Goal: Task Accomplishment & Management: Use online tool/utility

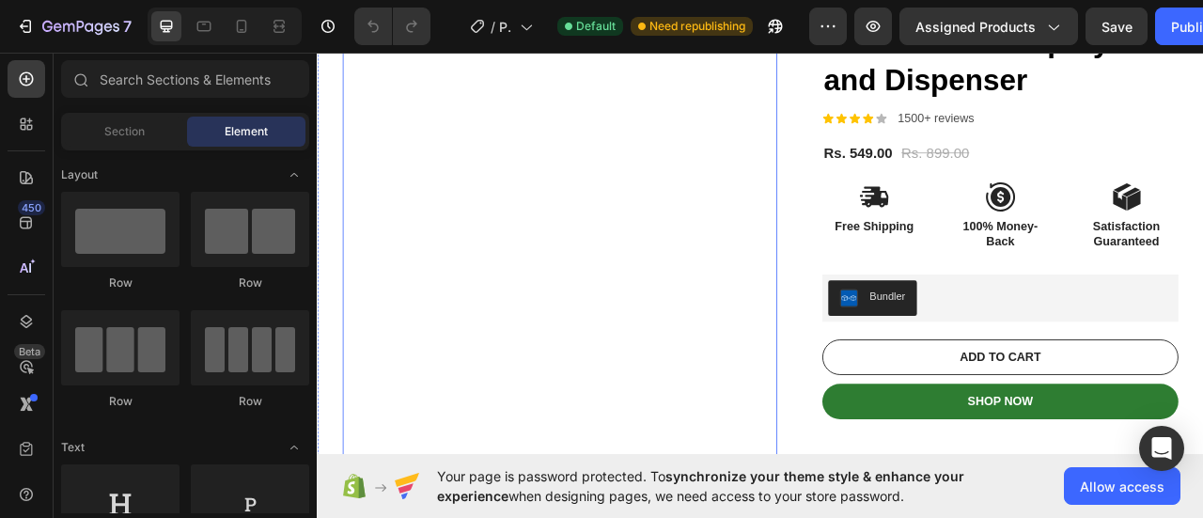
scroll to position [192, 0]
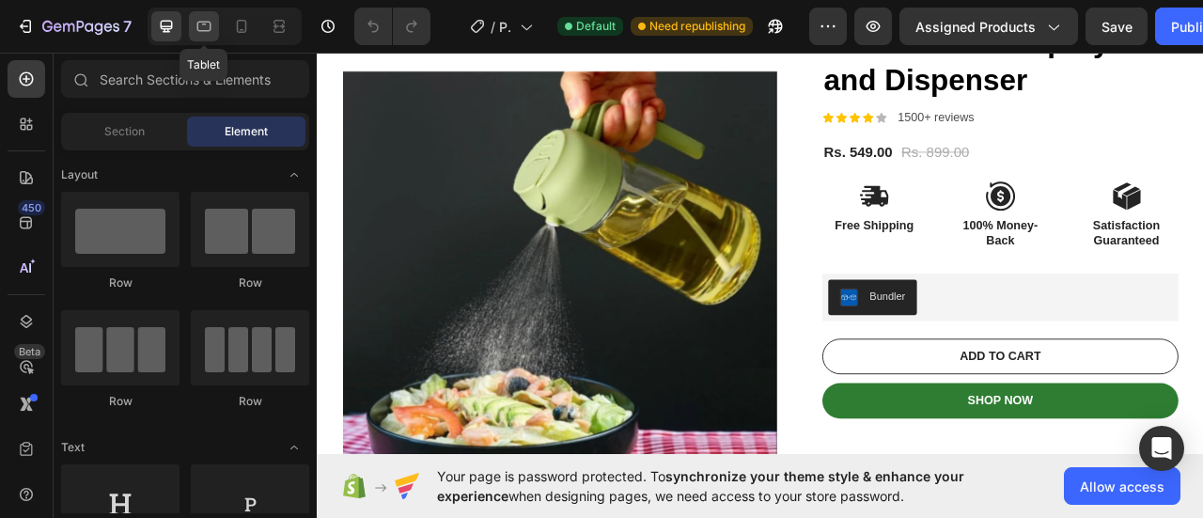
click at [202, 34] on icon at bounding box center [203, 26] width 19 height 19
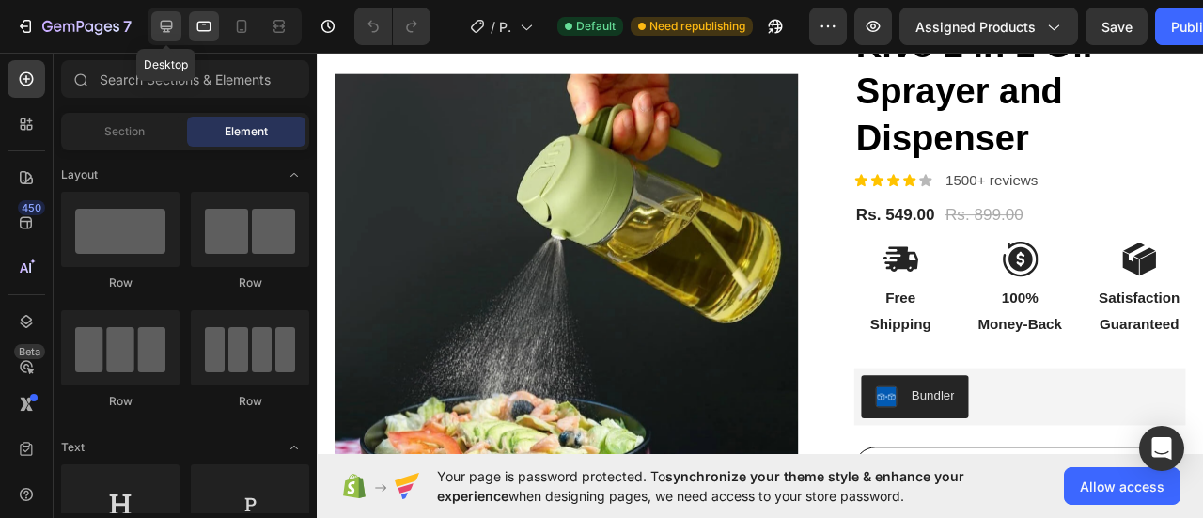
click at [169, 33] on icon at bounding box center [166, 26] width 19 height 19
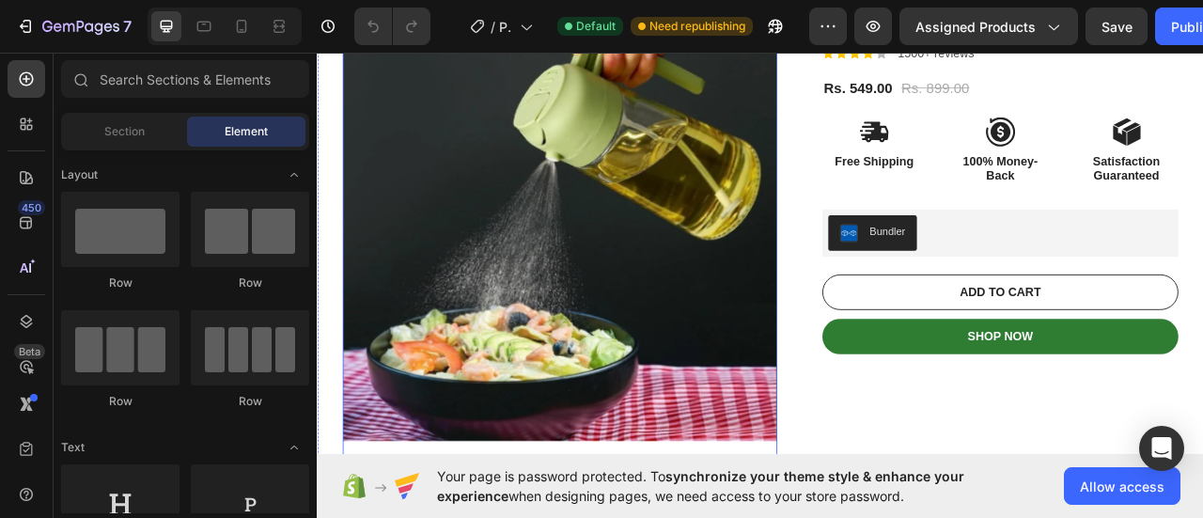
scroll to position [274, 0]
click at [191, 20] on div at bounding box center [204, 26] width 30 height 30
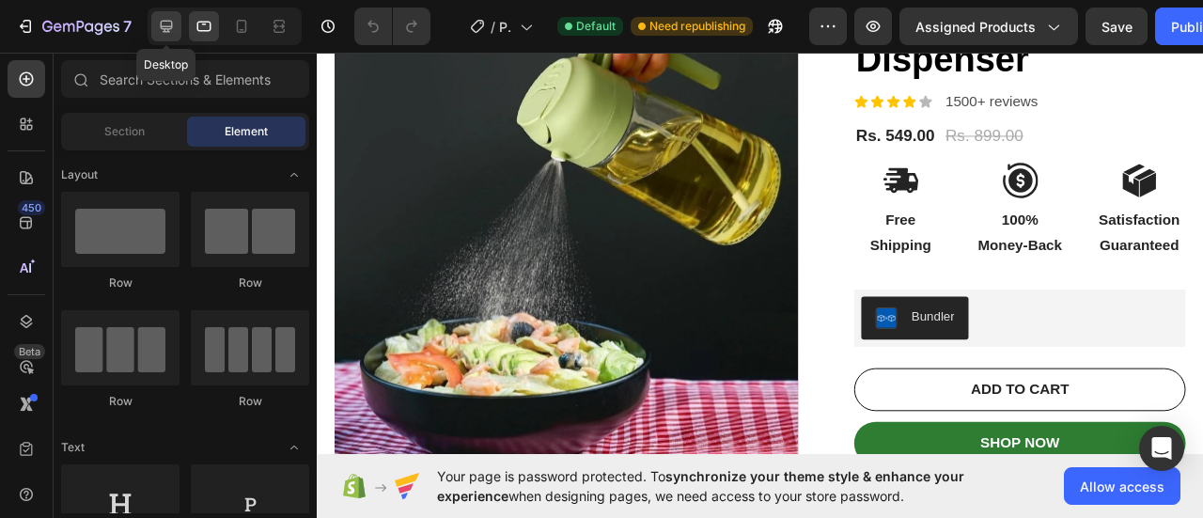
click at [170, 22] on icon at bounding box center [167, 27] width 12 height 12
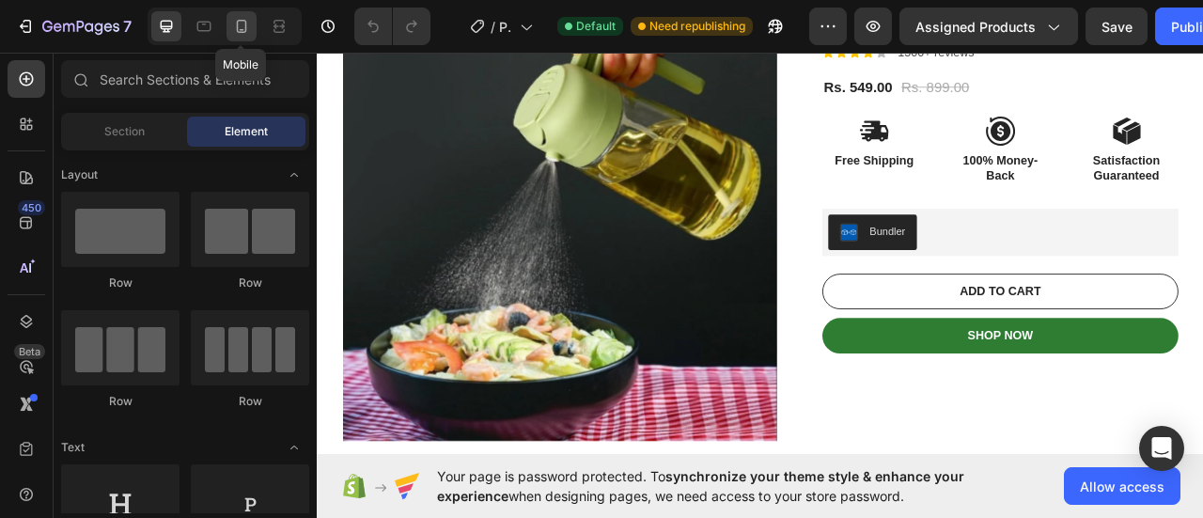
click at [244, 25] on icon at bounding box center [241, 26] width 19 height 19
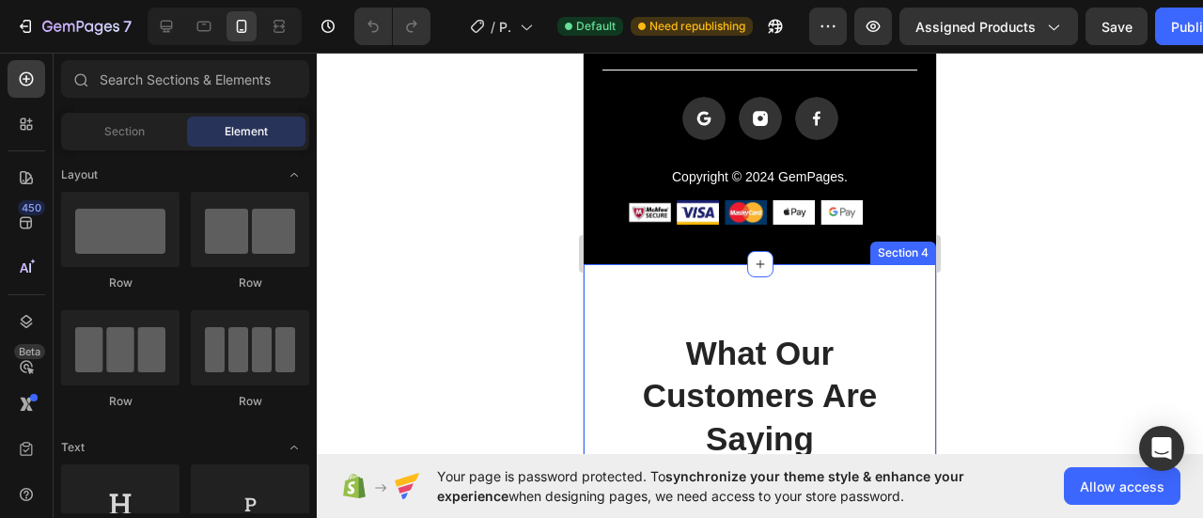
scroll to position [3722, 0]
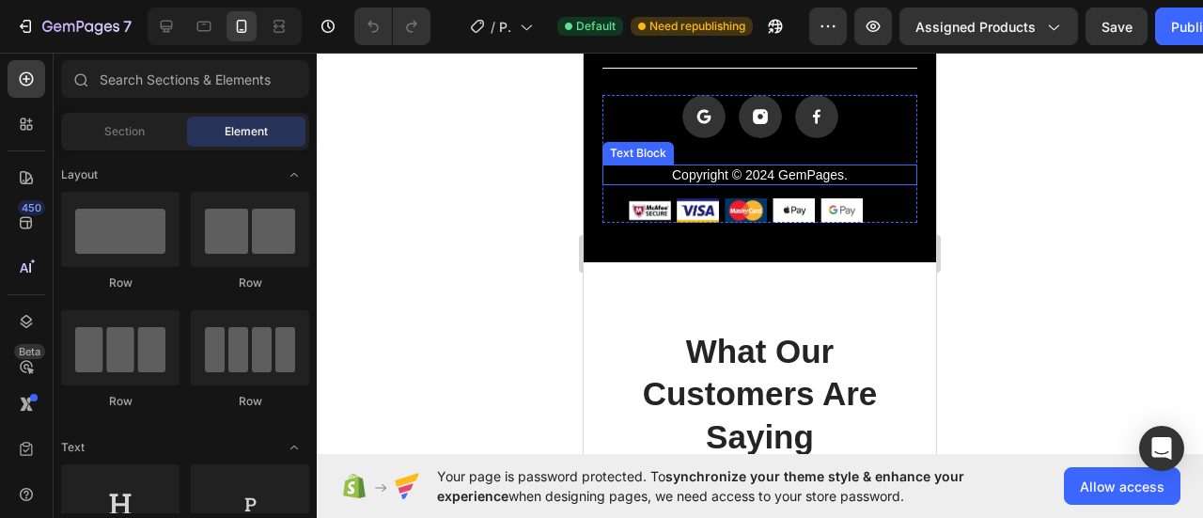
click at [816, 179] on p "Copyright © 2024 GemPages." at bounding box center [759, 174] width 311 height 17
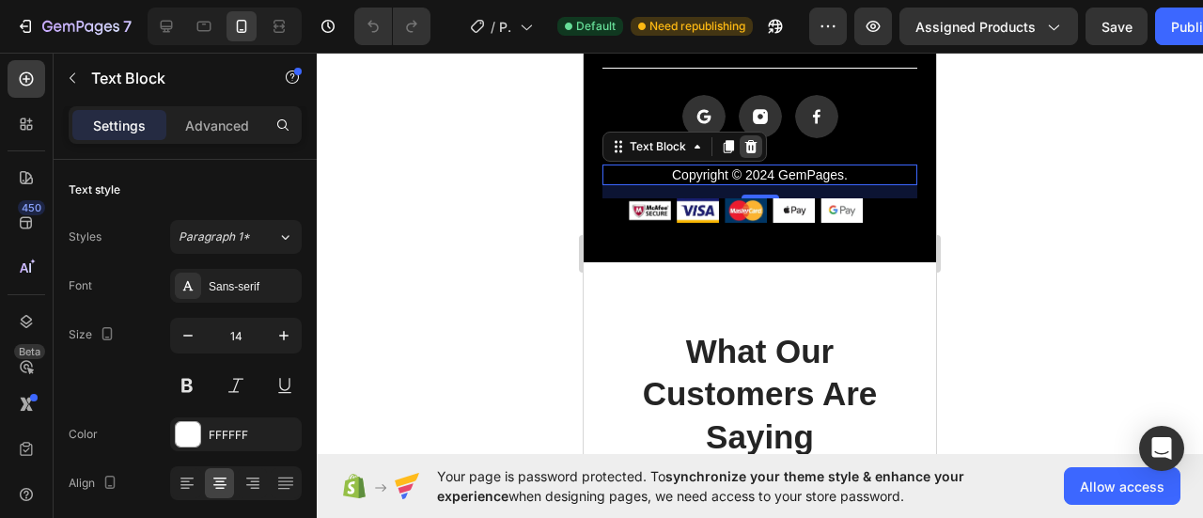
click at [757, 153] on div at bounding box center [750, 146] width 23 height 23
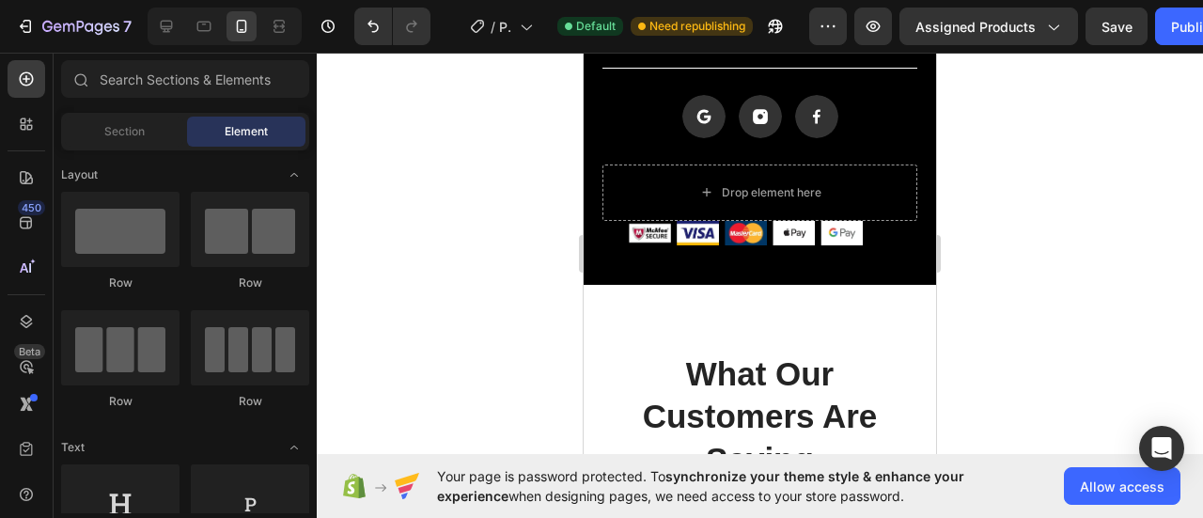
click at [1034, 235] on div at bounding box center [760, 285] width 886 height 465
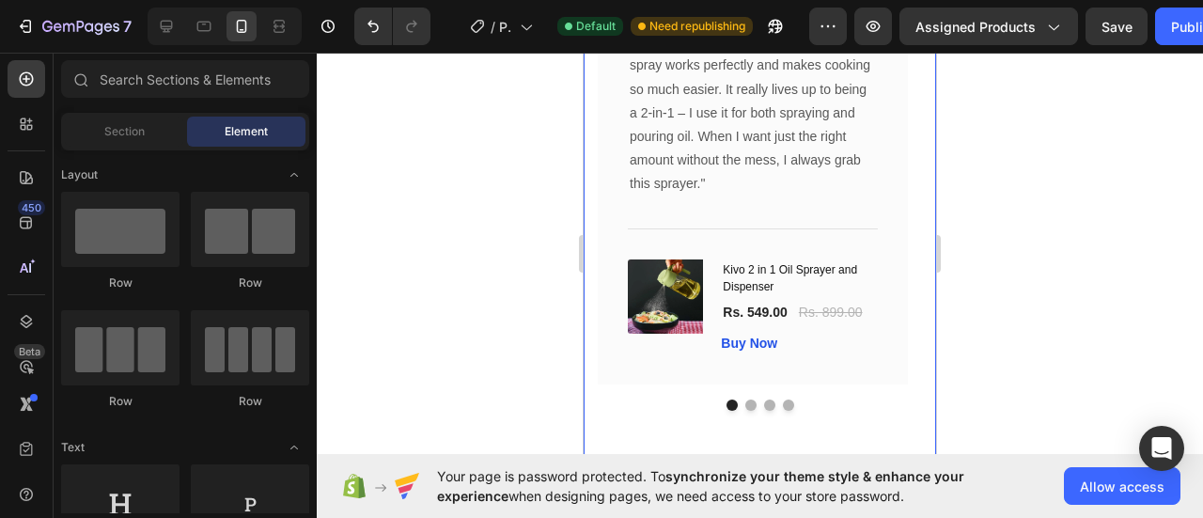
scroll to position [4377, 0]
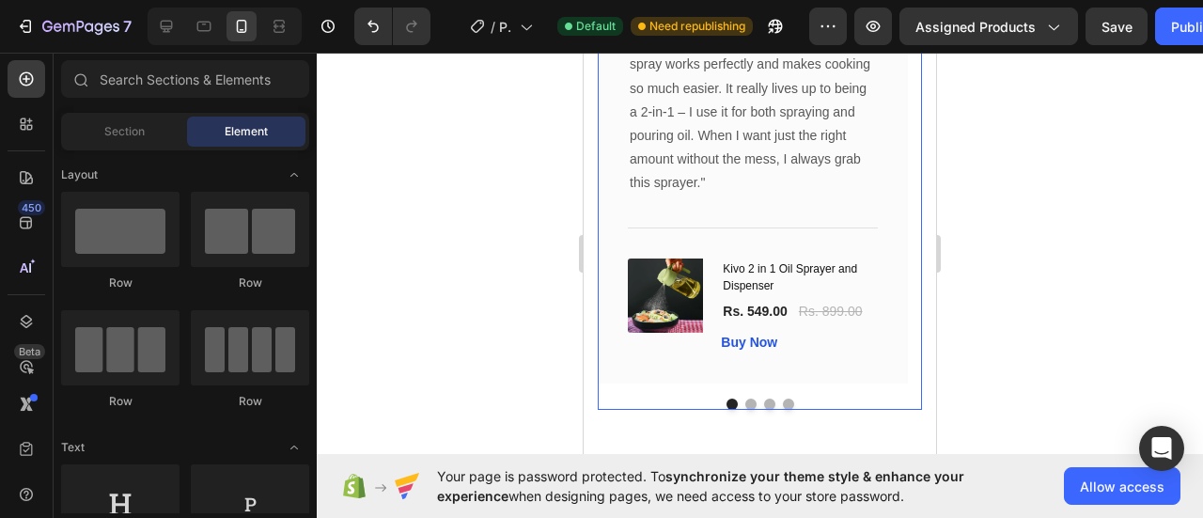
click at [745, 404] on button "Dot" at bounding box center [750, 403] width 11 height 11
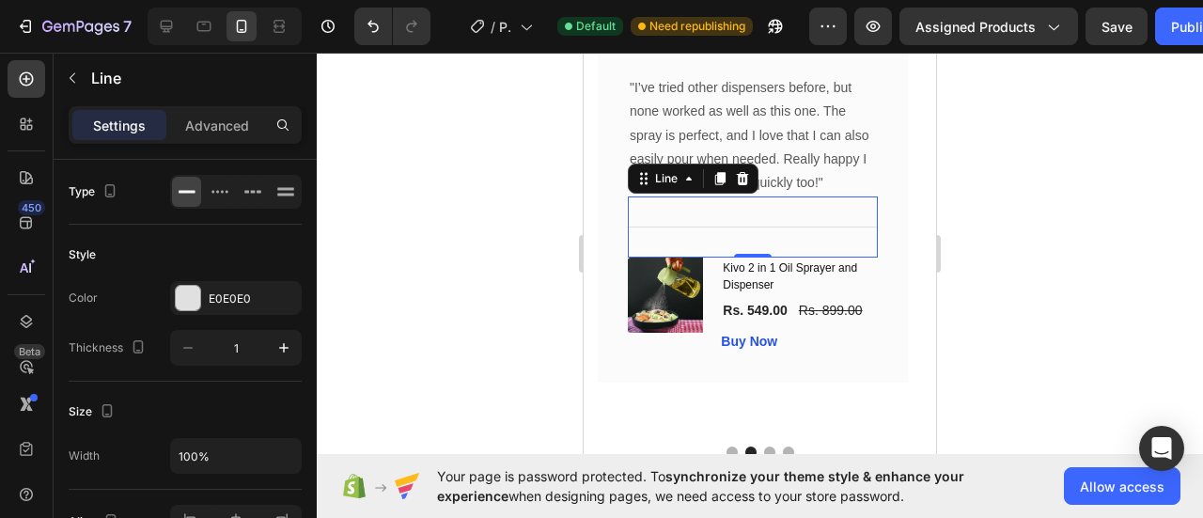
scroll to position [4310, 0]
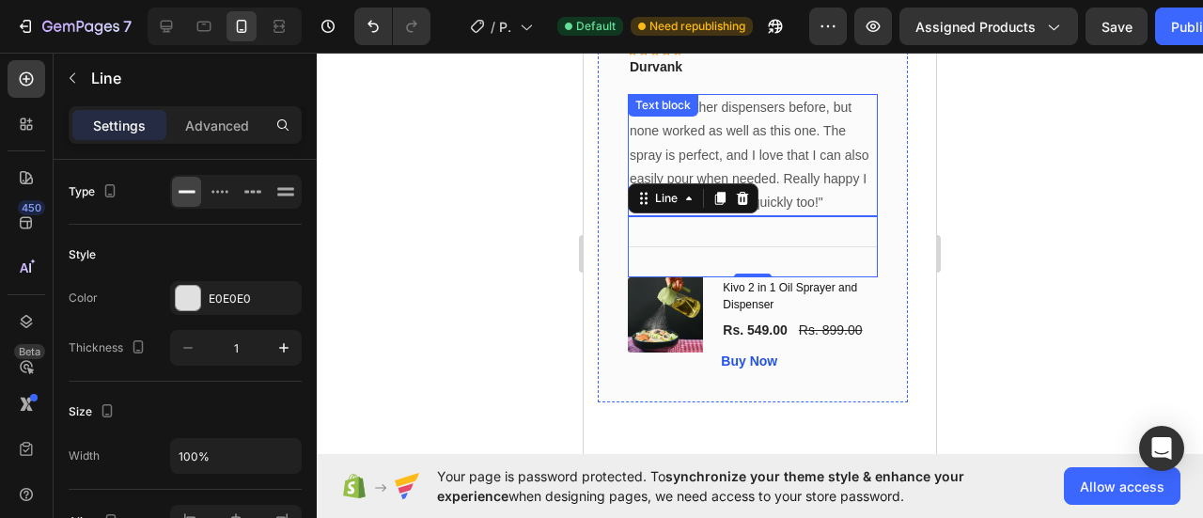
click at [836, 125] on p ""I’ve tried other dispensers before, but none worked as well as this one. The s…" at bounding box center [753, 155] width 246 height 118
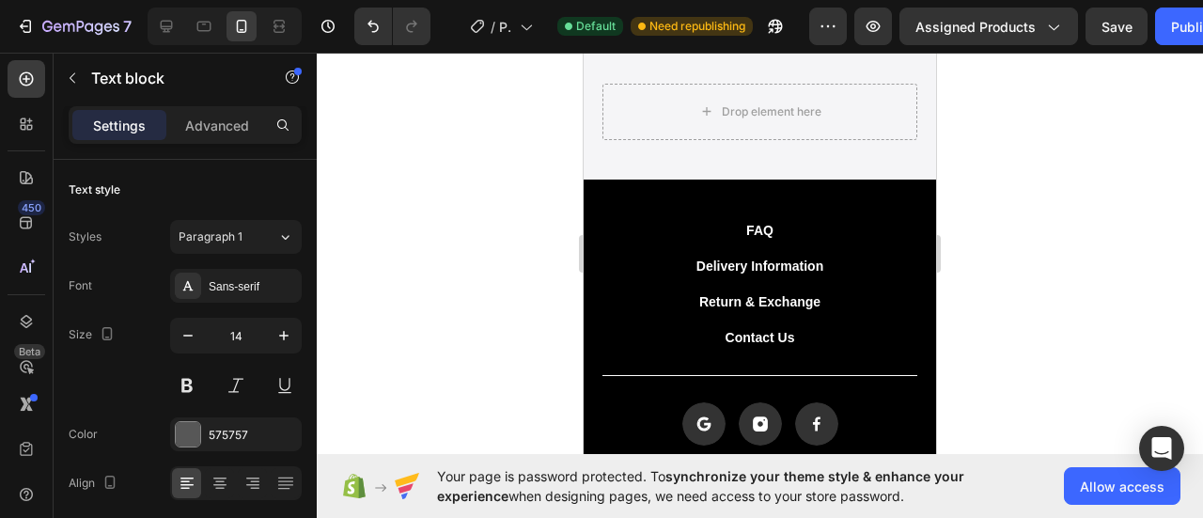
scroll to position [3412, 0]
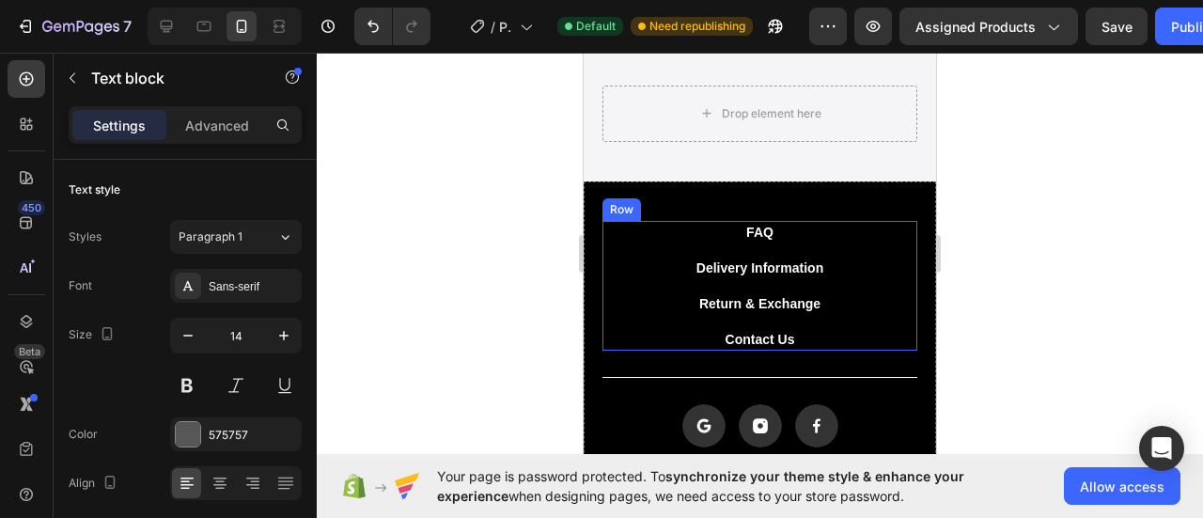
click at [846, 226] on div "FAQ Button Delivery Information Button Return & Exchange Button Contact Us Butt…" at bounding box center [759, 286] width 315 height 130
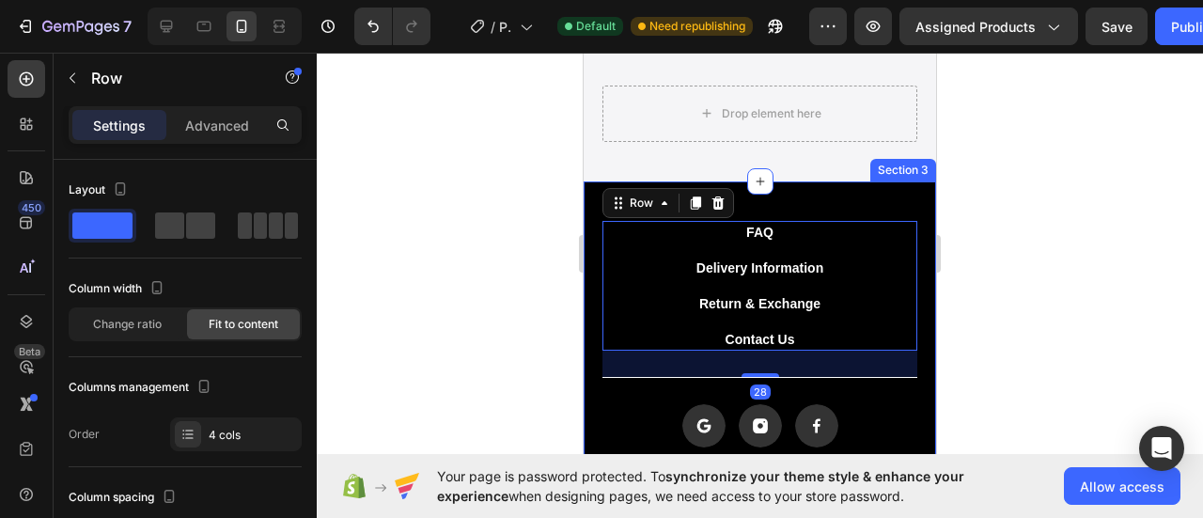
click at [872, 198] on div "FAQ Button Delivery Information Button Return & Exchange Button Contact Us Butt…" at bounding box center [759, 387] width 352 height 412
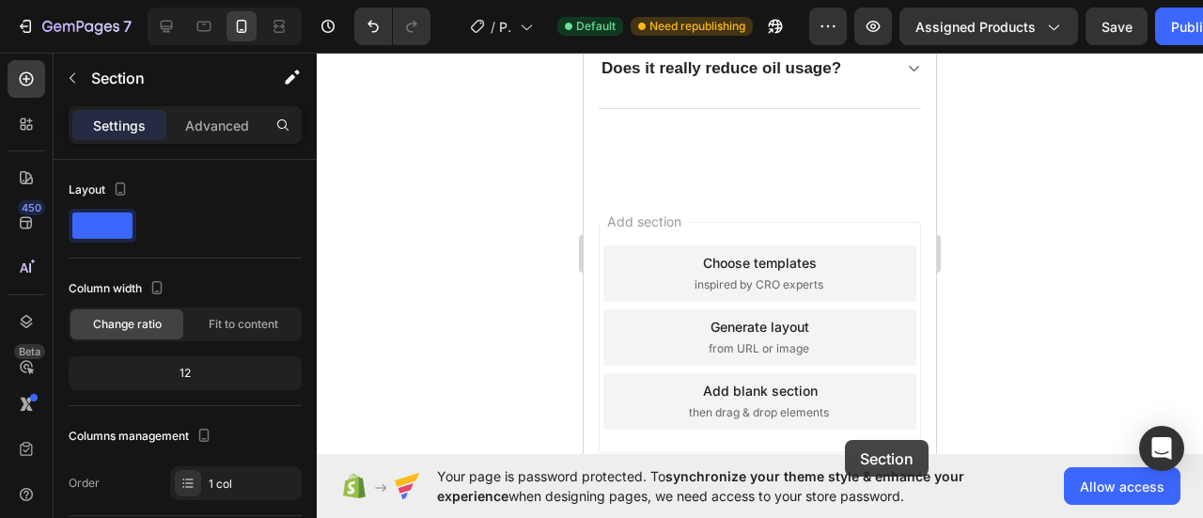
scroll to position [5599, 0]
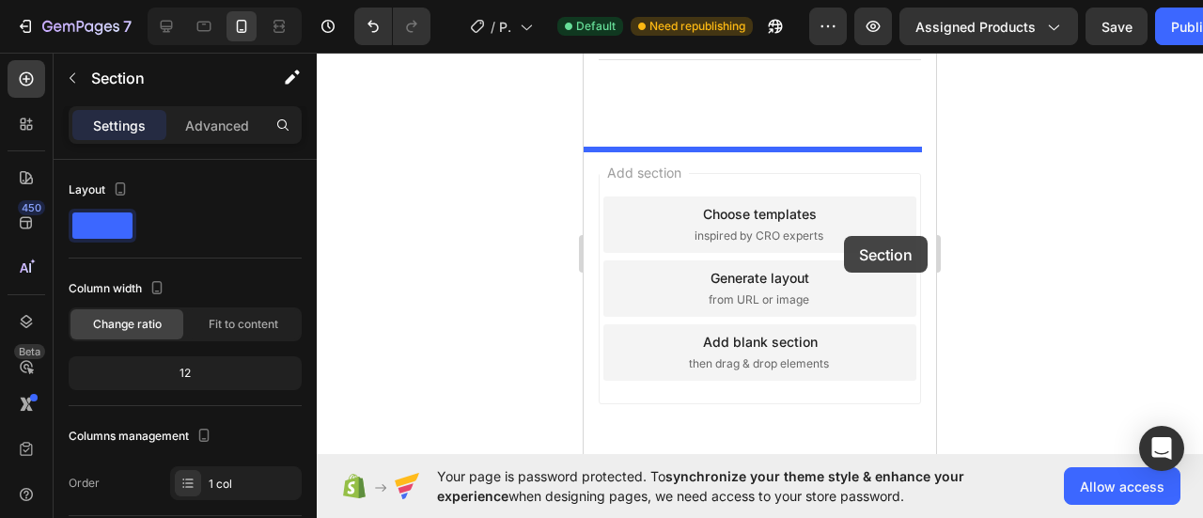
drag, startPoint x: 872, startPoint y: 198, endPoint x: 842, endPoint y: 234, distance: 46.7
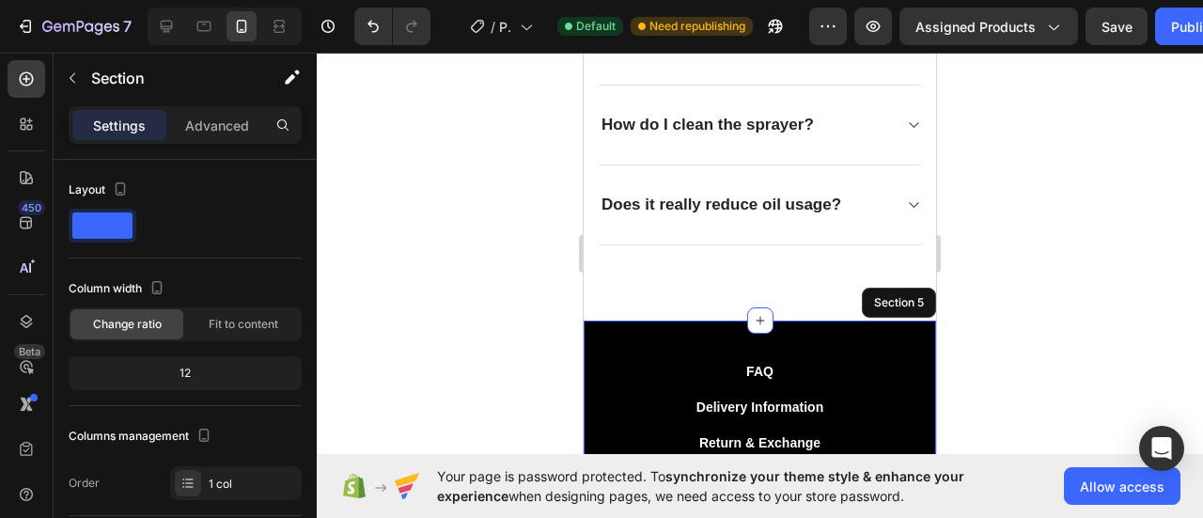
scroll to position [5000, 0]
click at [161, 23] on icon at bounding box center [167, 27] width 12 height 12
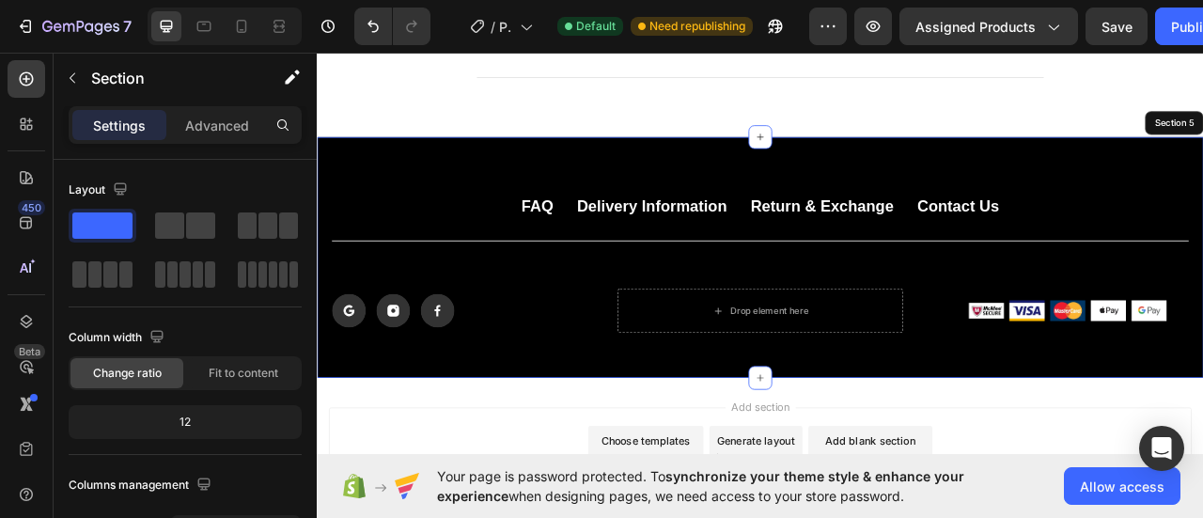
scroll to position [5032, 0]
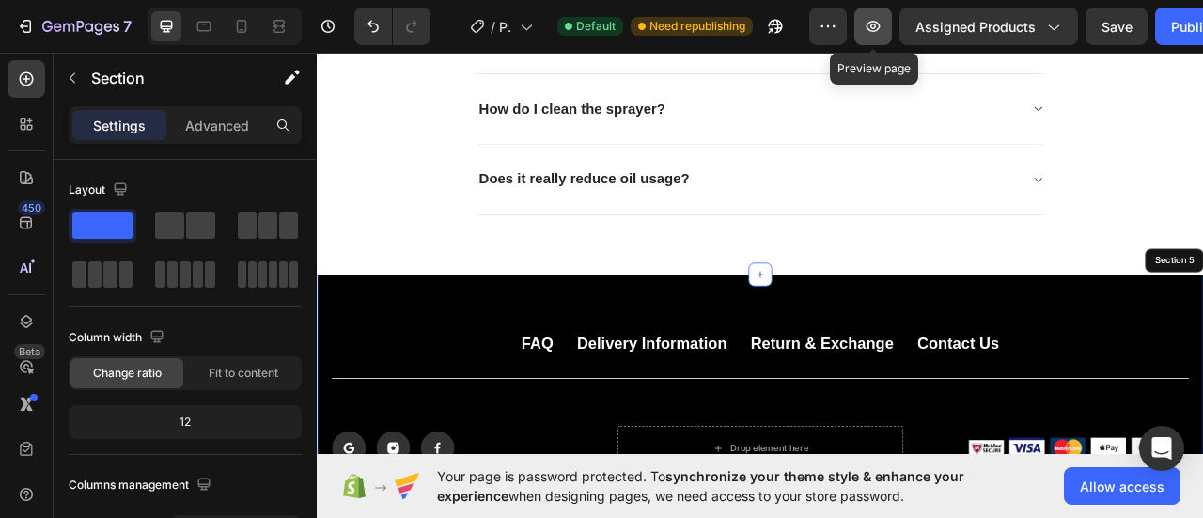
click at [872, 18] on icon "button" at bounding box center [872, 26] width 19 height 19
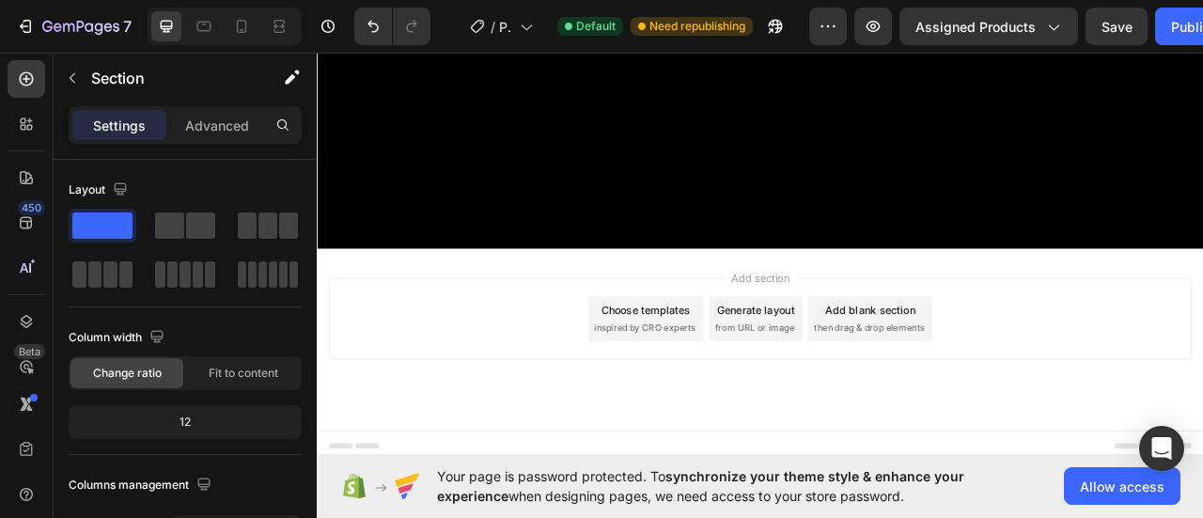
scroll to position [0, 0]
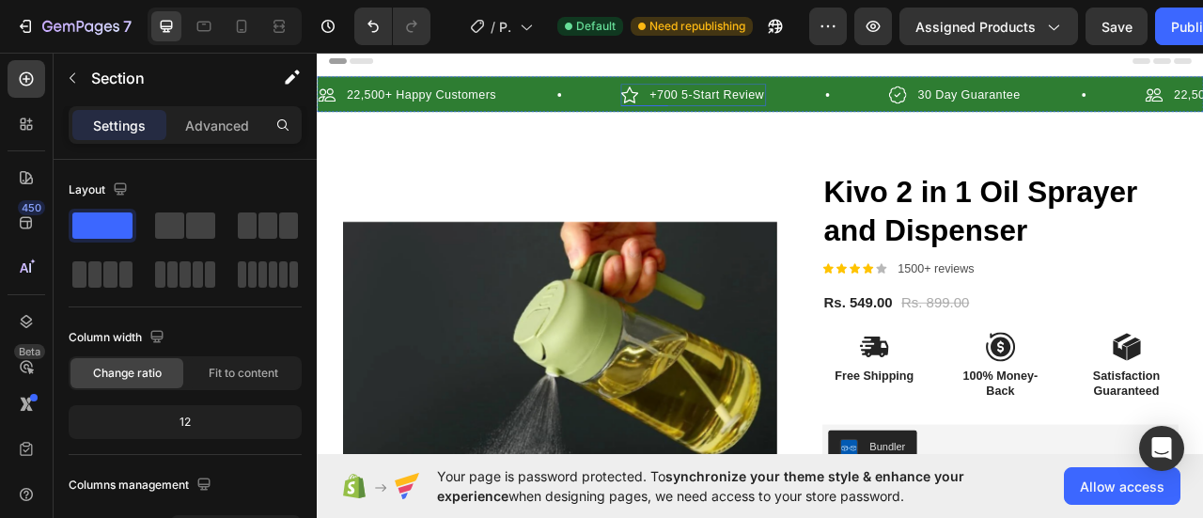
click at [760, 100] on p "+700 5-Start Review" at bounding box center [812, 107] width 146 height 23
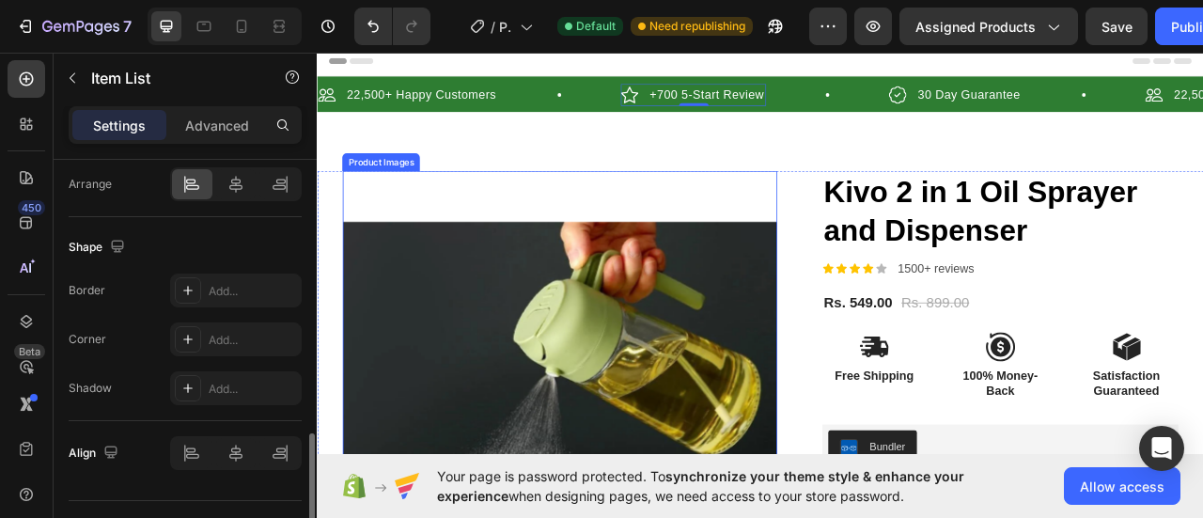
scroll to position [1285, 0]
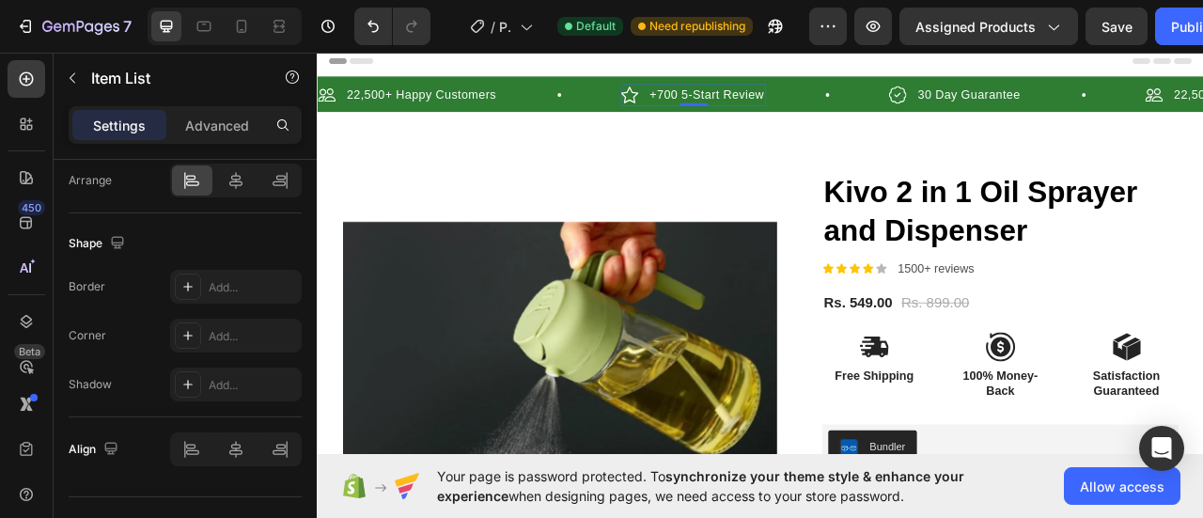
click at [772, 100] on p "+700 5-Start Review" at bounding box center [812, 107] width 146 height 23
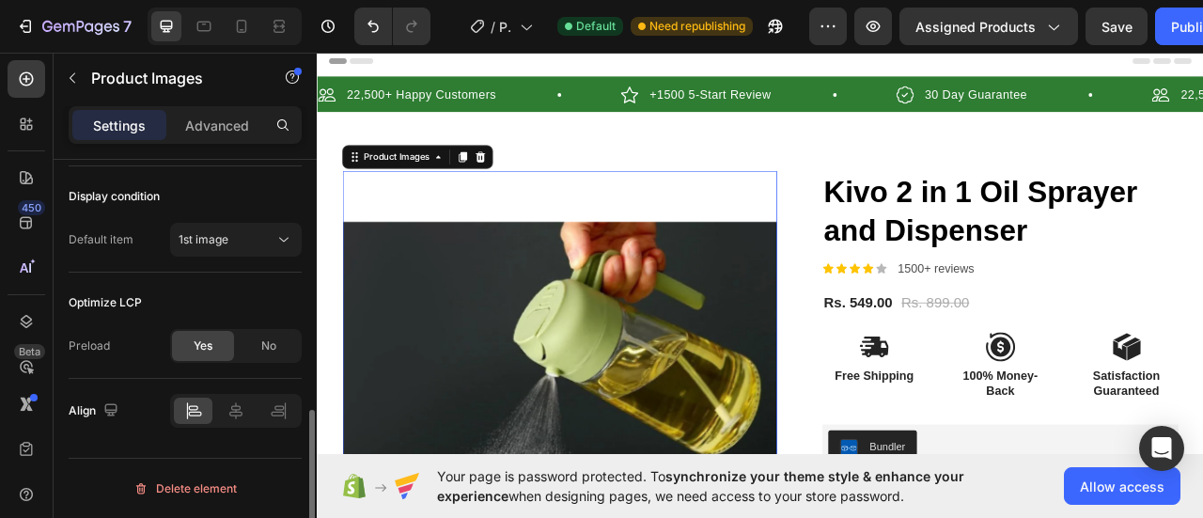
scroll to position [0, 0]
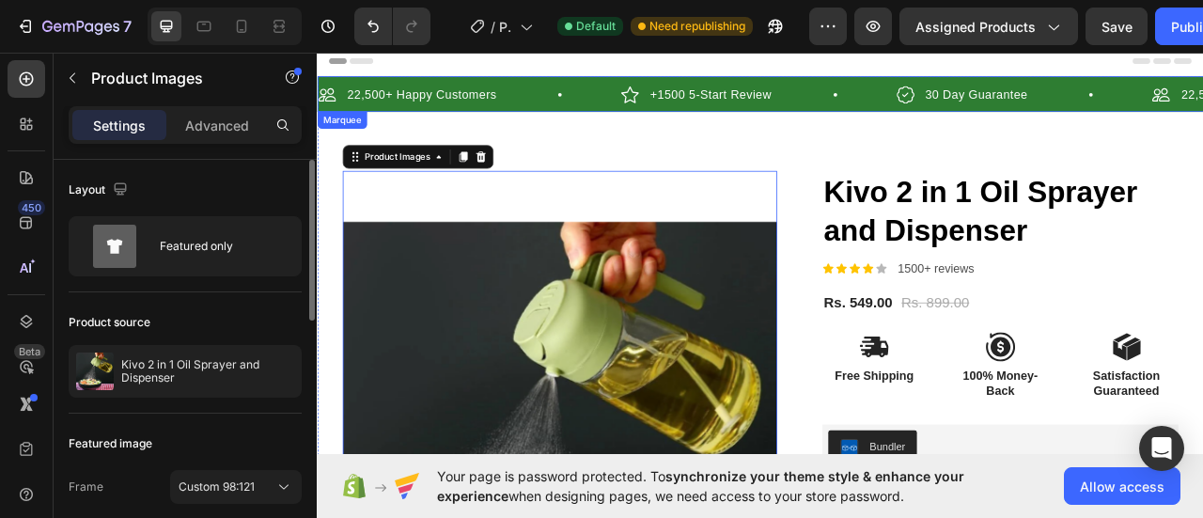
drag, startPoint x: 1144, startPoint y: 125, endPoint x: 1152, endPoint y: 115, distance: 12.8
click at [1152, 115] on div "22,500+ Happy Customers Item List +1500 5-Start Review Item List 30 Day Guarant…" at bounding box center [880, 111] width 1127 height 36
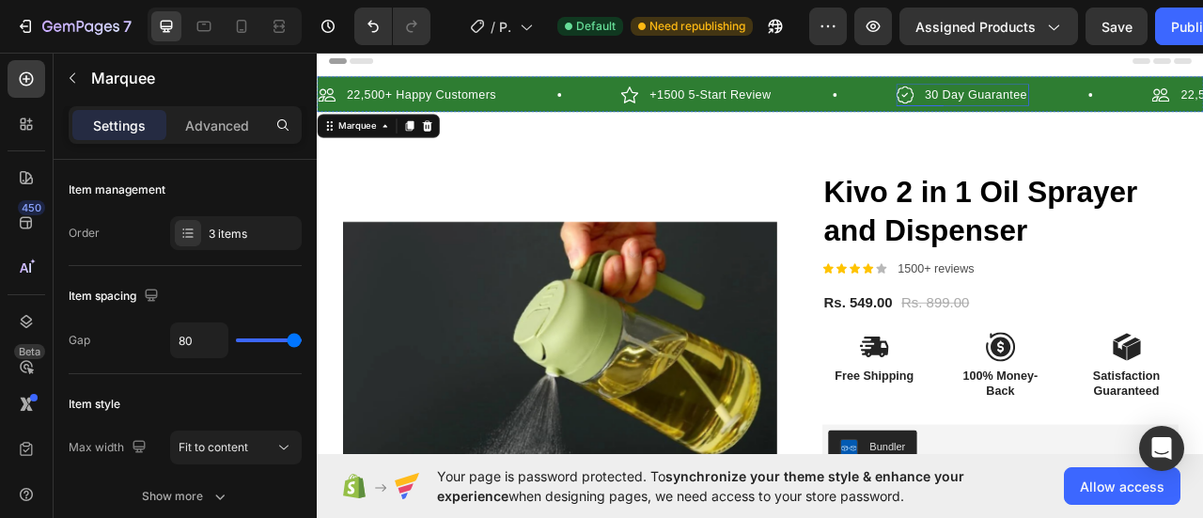
click at [1152, 115] on p "30 Day Guarantee" at bounding box center [1155, 107] width 131 height 23
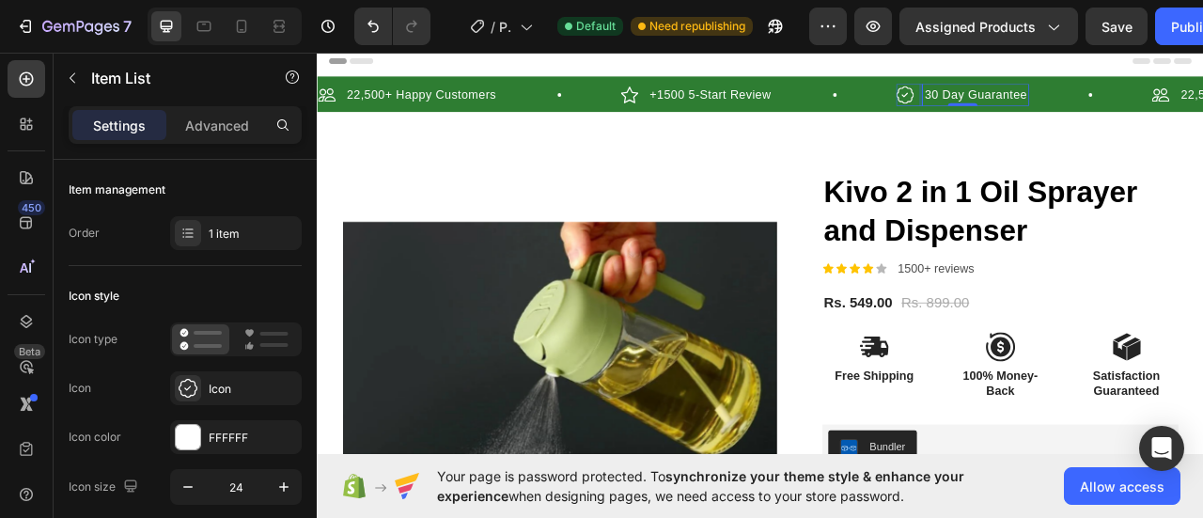
click at [1114, 98] on p "30 Day Guarantee" at bounding box center [1155, 107] width 131 height 23
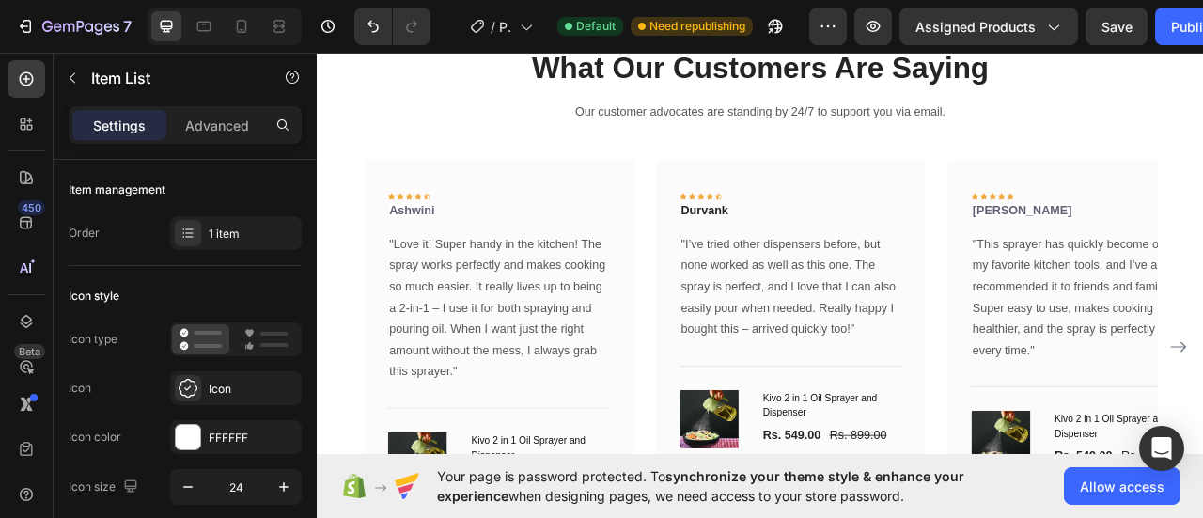
scroll to position [2495, 0]
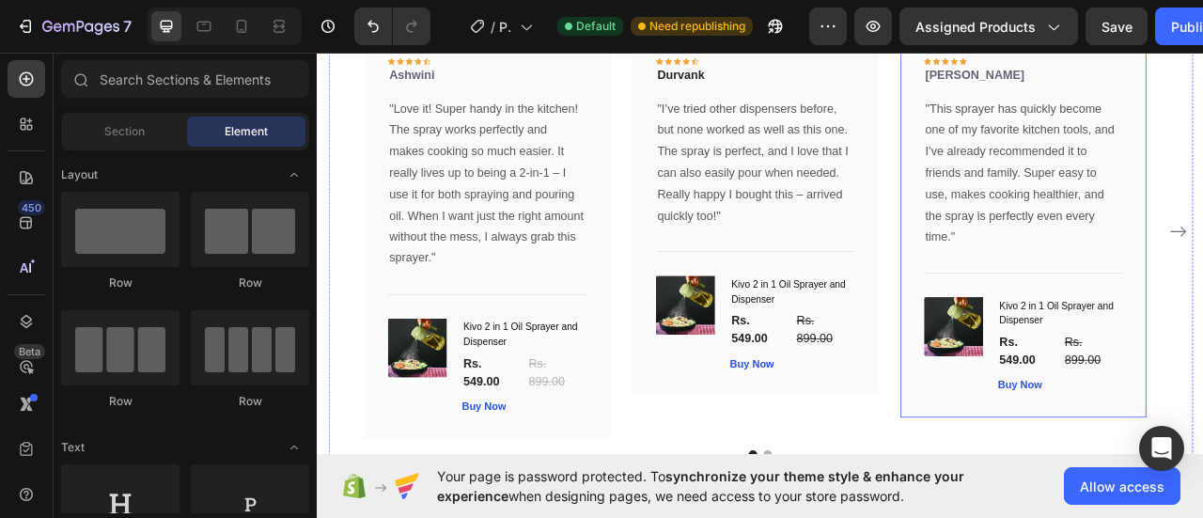
scroll to position [2921, 0]
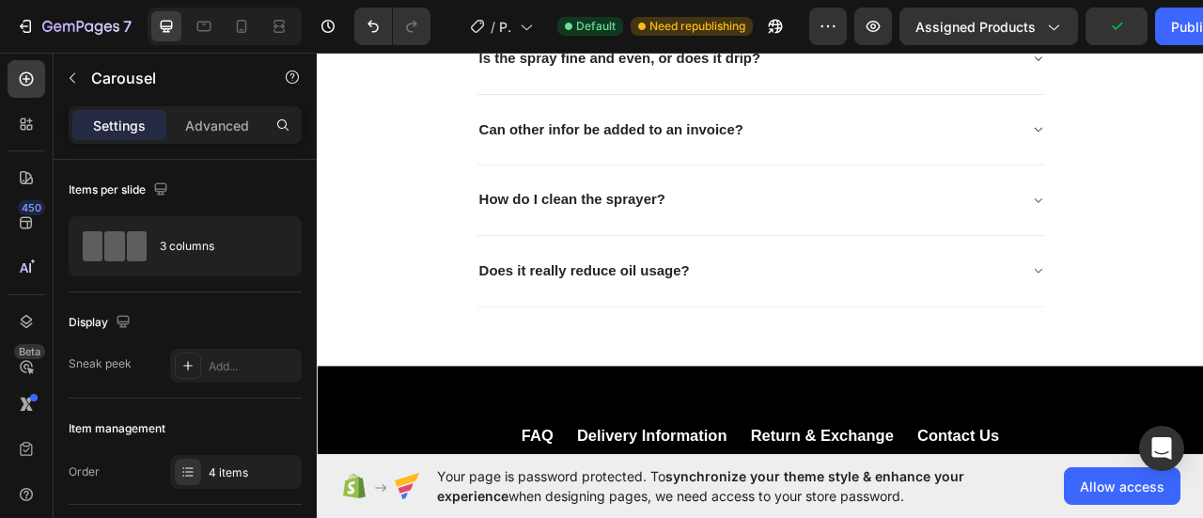
scroll to position [4003, 0]
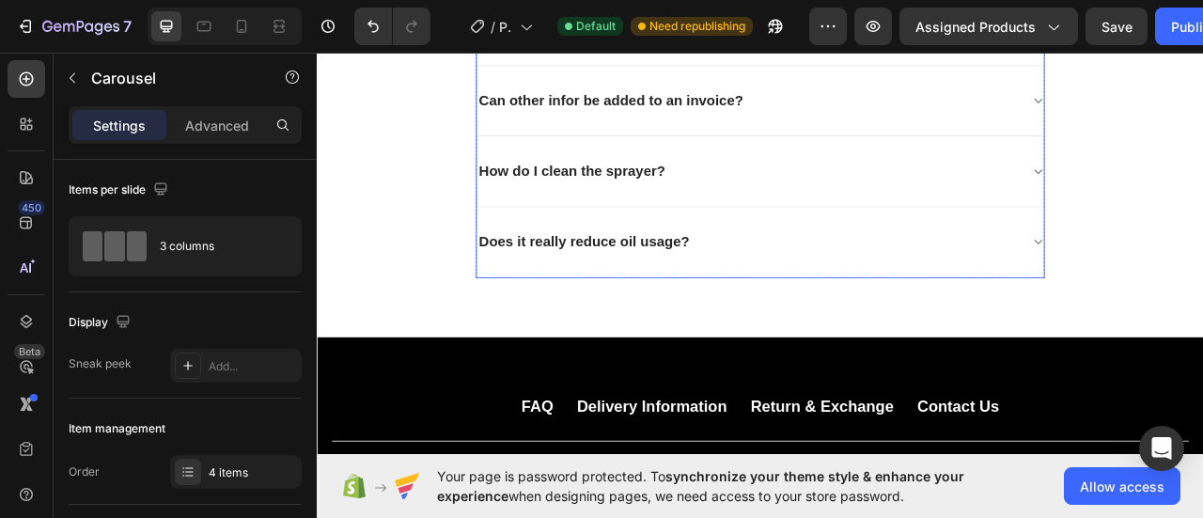
click at [829, 291] on div "Does it really reduce oil usage?" at bounding box center [866, 294] width 692 height 29
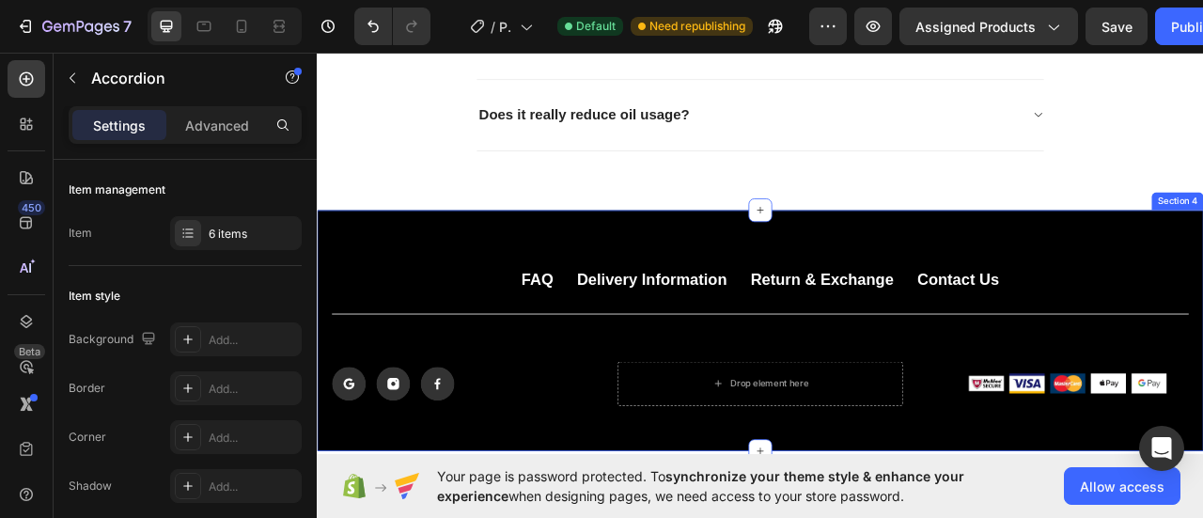
scroll to position [4158, 0]
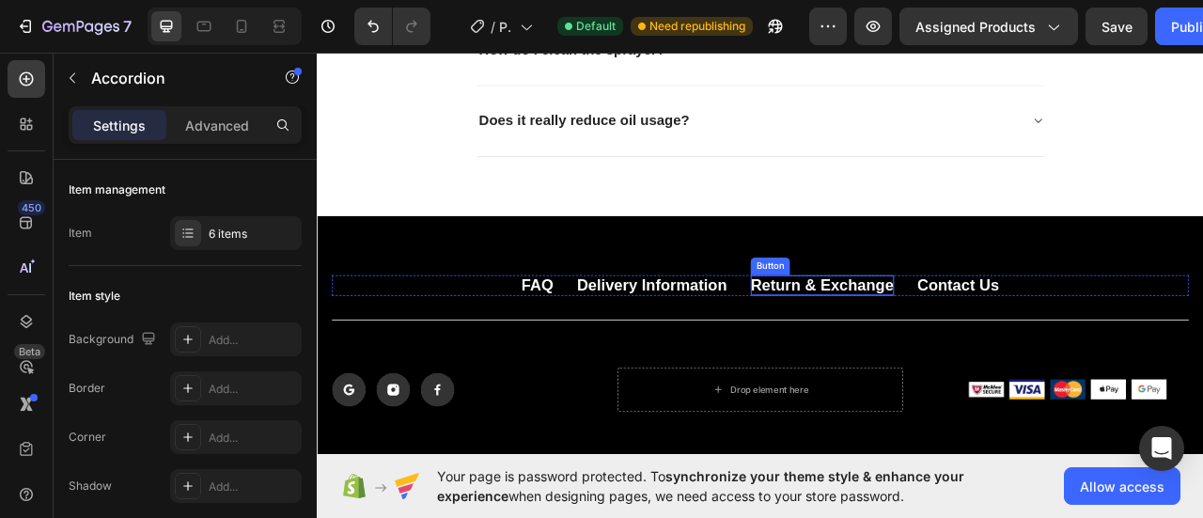
click at [893, 336] on p "Return & Exchange" at bounding box center [959, 348] width 182 height 25
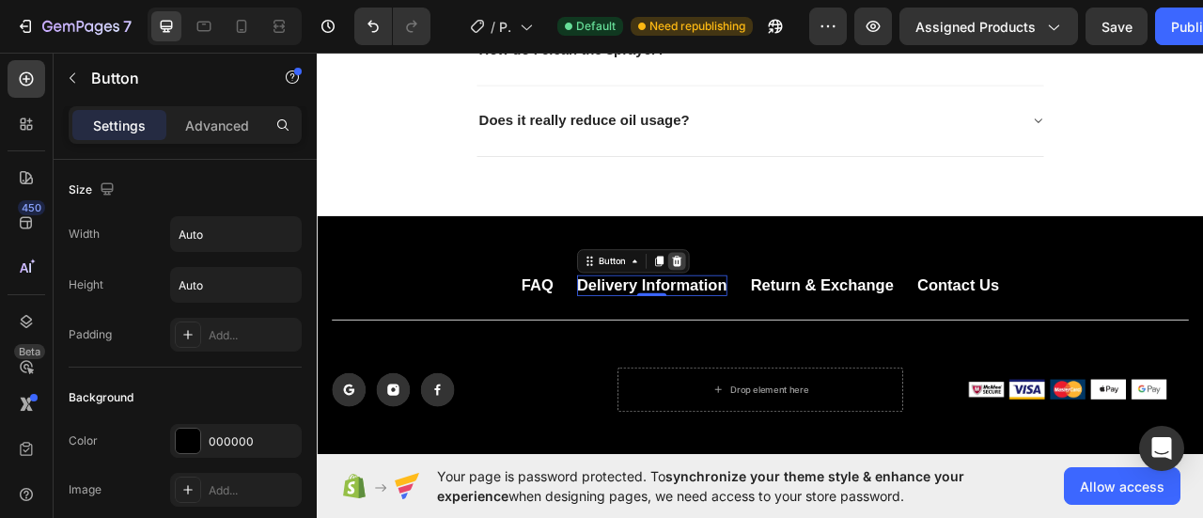
click at [773, 313] on icon at bounding box center [774, 318] width 15 height 15
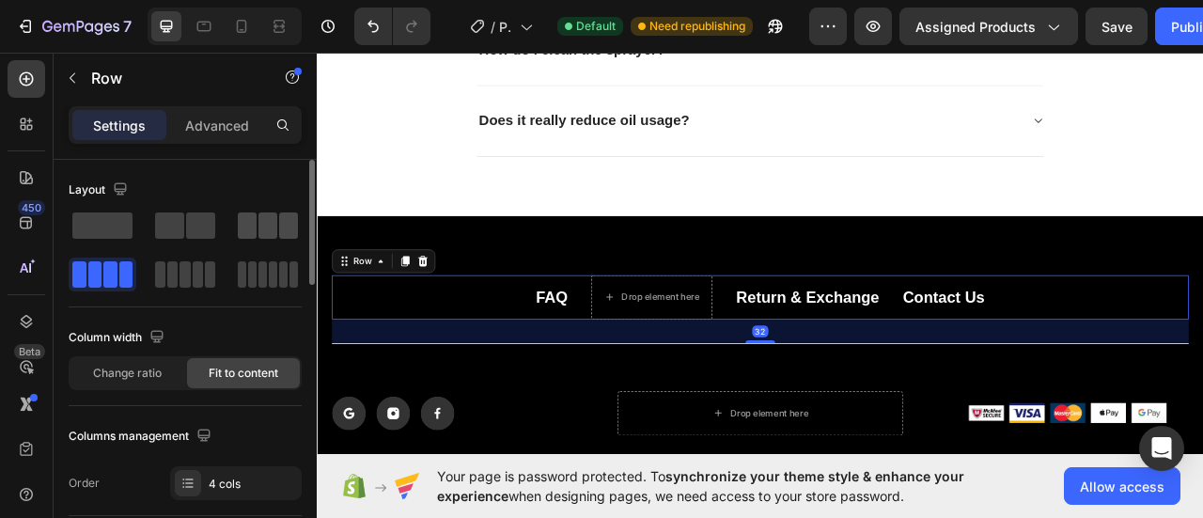
click at [277, 231] on div at bounding box center [268, 225] width 60 height 26
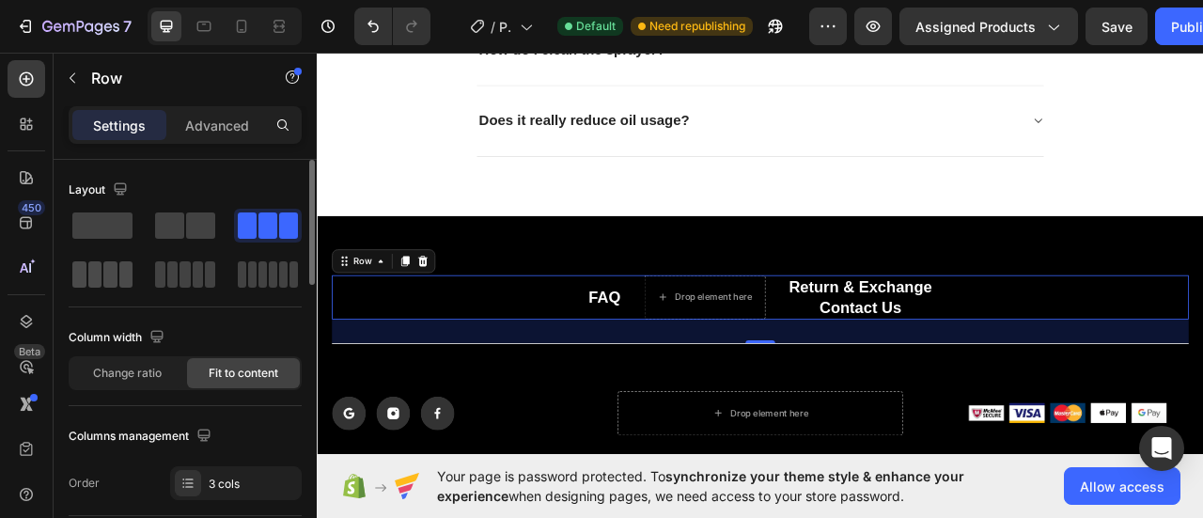
click at [107, 278] on span at bounding box center [110, 274] width 14 height 26
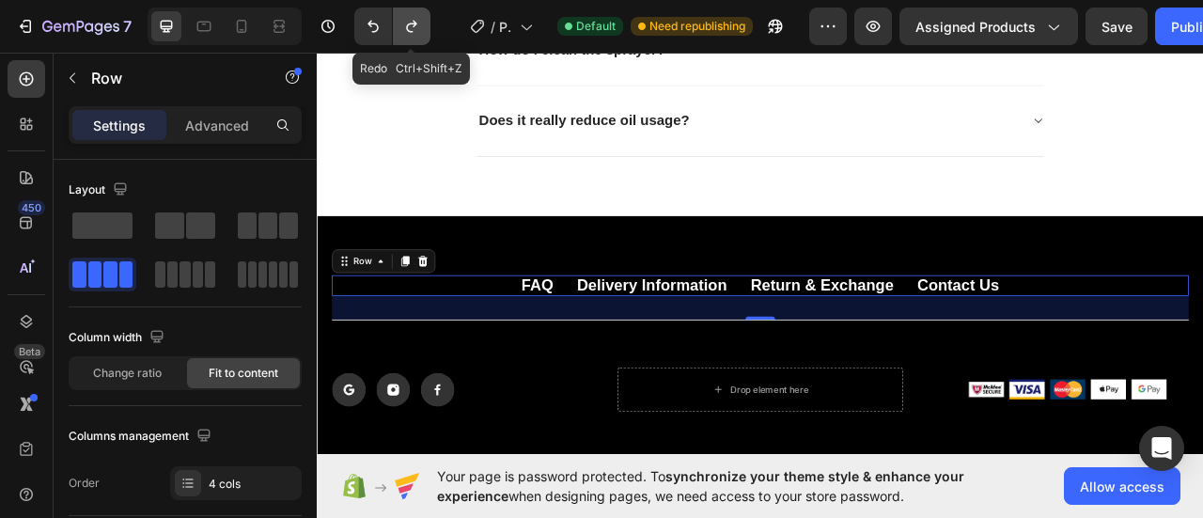
click at [408, 15] on button "Undo/Redo" at bounding box center [412, 27] width 38 height 38
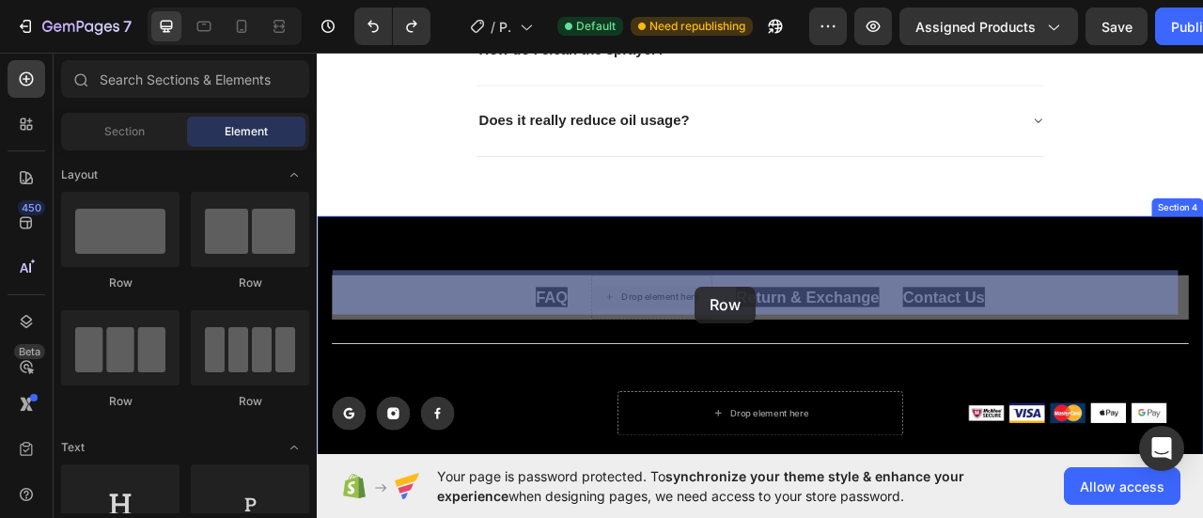
drag, startPoint x: 759, startPoint y: 344, endPoint x: 797, endPoint y: 352, distance: 38.5
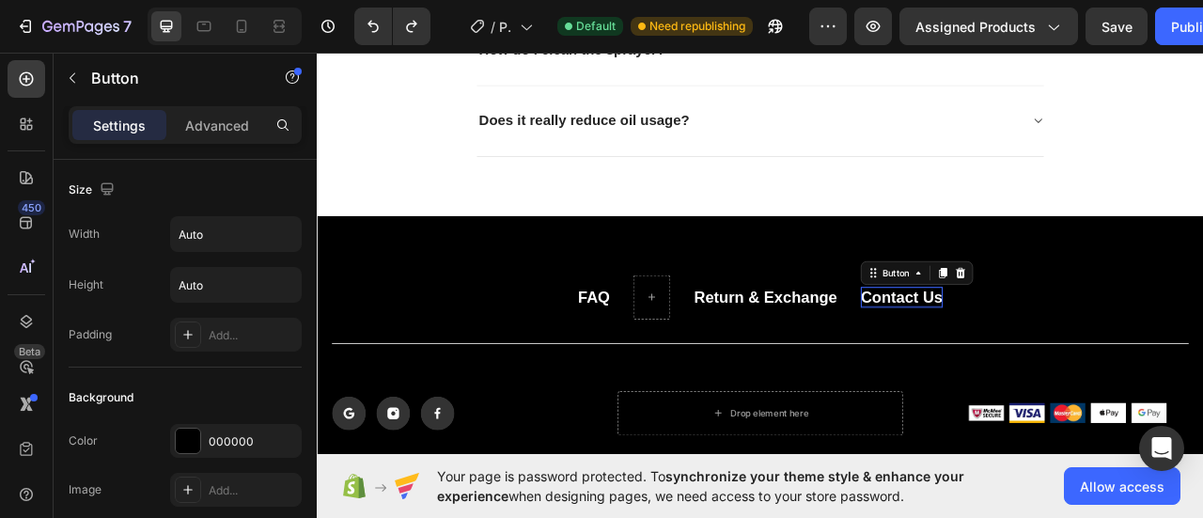
click at [1013, 352] on p "Contact Us" at bounding box center [1060, 363] width 104 height 25
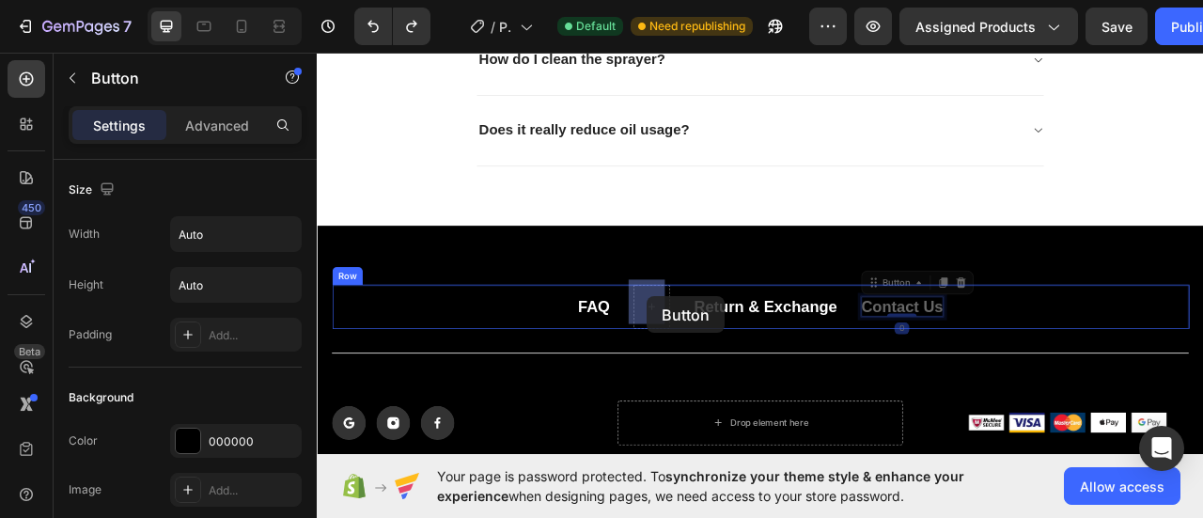
drag, startPoint x: 1013, startPoint y: 352, endPoint x: 737, endPoint y: 364, distance: 276.5
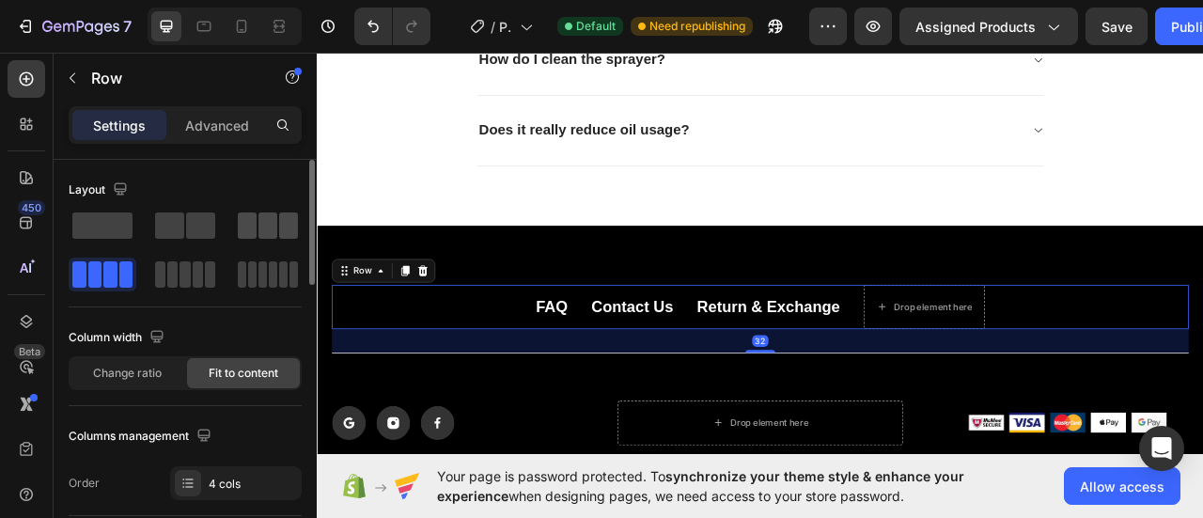
click at [259, 231] on span at bounding box center [267, 225] width 19 height 26
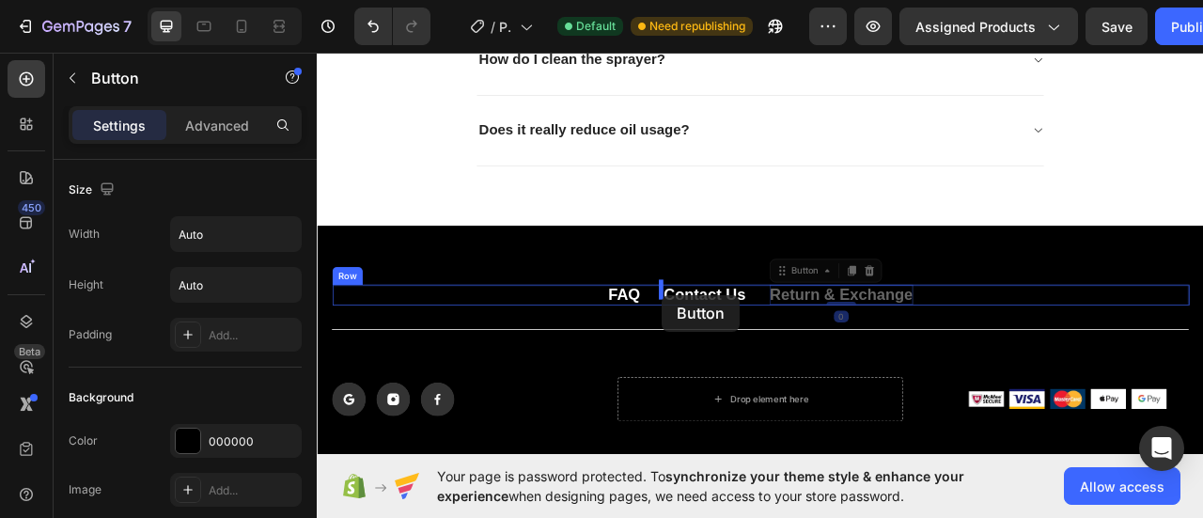
drag, startPoint x: 940, startPoint y: 357, endPoint x: 755, endPoint y: 362, distance: 185.2
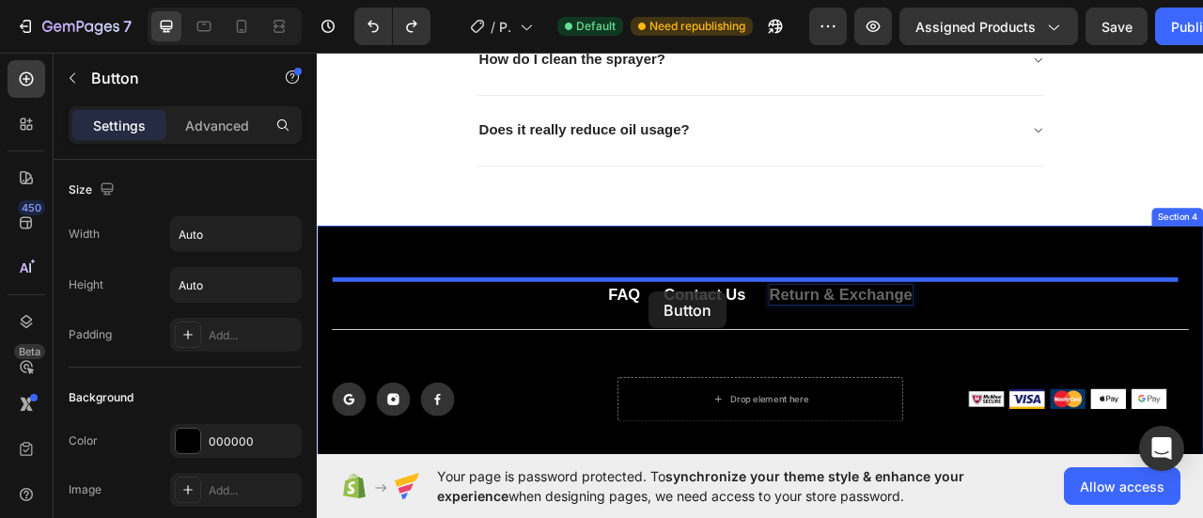
drag, startPoint x: 931, startPoint y: 348, endPoint x: 738, endPoint y: 358, distance: 192.9
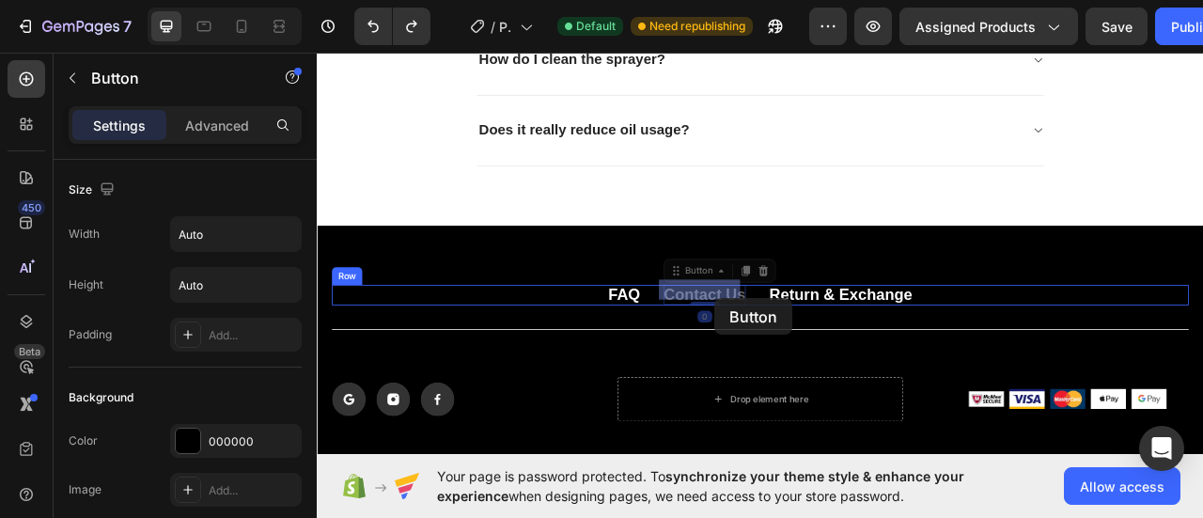
drag, startPoint x: 831, startPoint y: 350, endPoint x: 822, endPoint y: 366, distance: 18.1
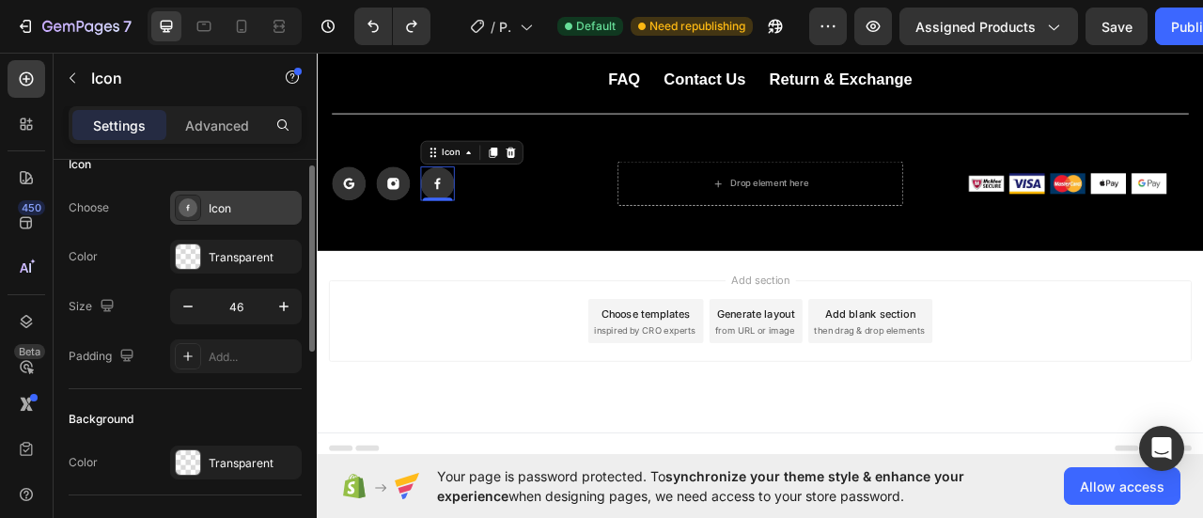
scroll to position [17, 0]
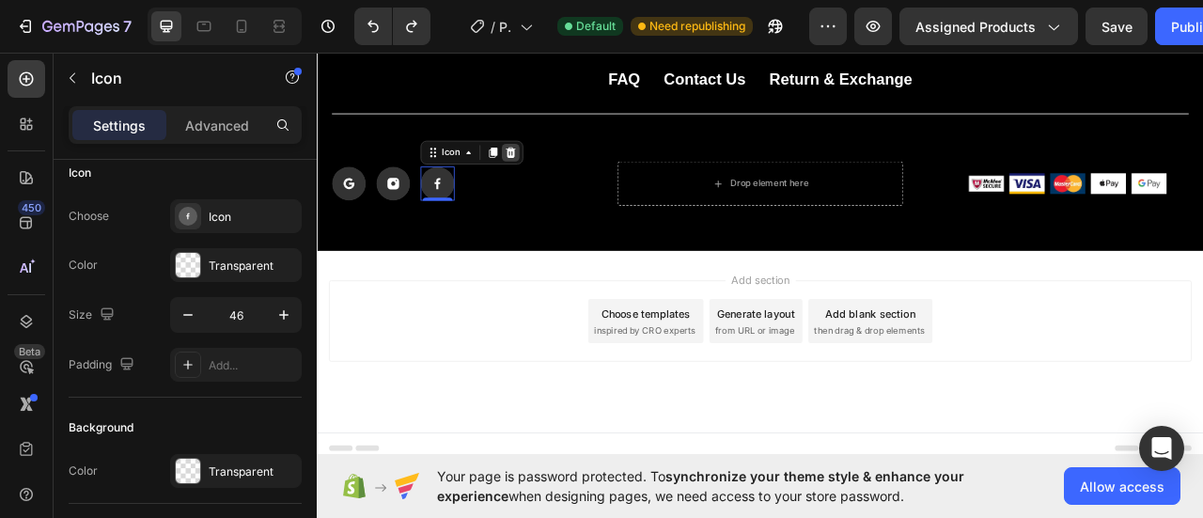
click at [571, 183] on div at bounding box center [563, 180] width 23 height 23
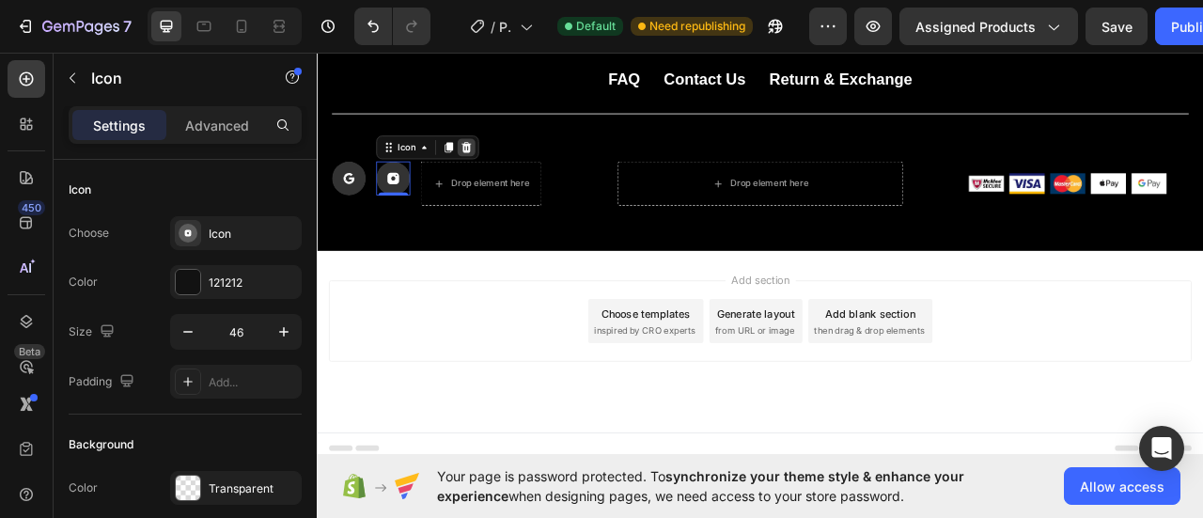
click at [511, 180] on div at bounding box center [506, 174] width 23 height 23
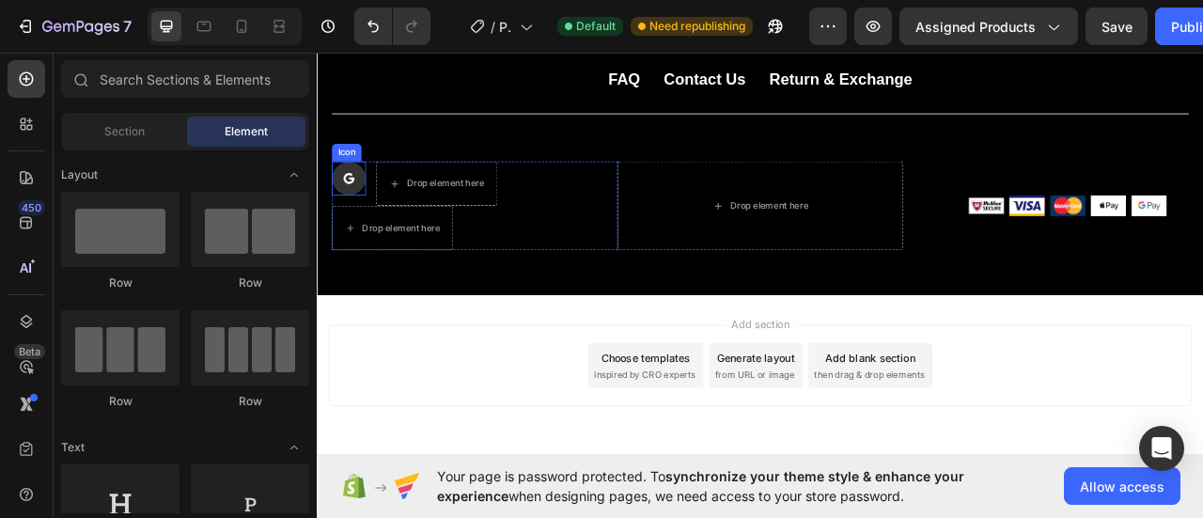
click at [378, 213] on rect at bounding box center [356, 213] width 43 height 43
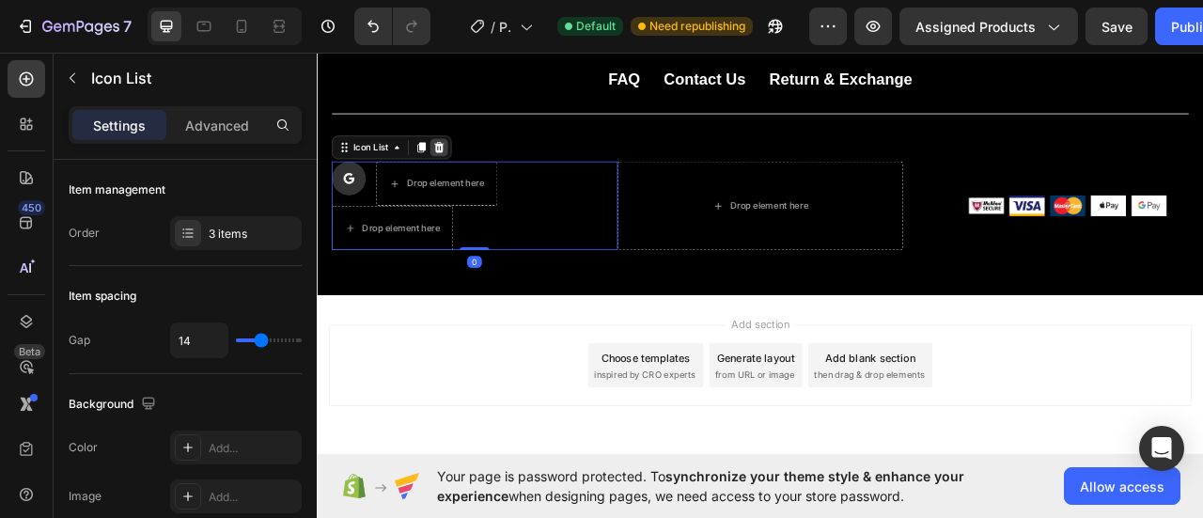
click at [482, 168] on div at bounding box center [471, 174] width 23 height 23
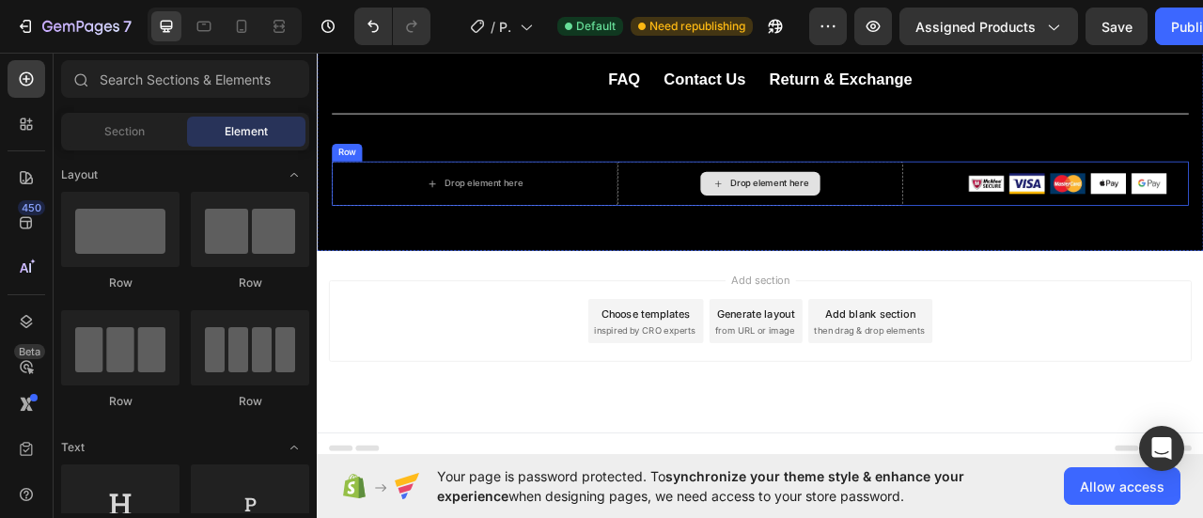
click at [771, 229] on div "Drop element here" at bounding box center [881, 220] width 364 height 56
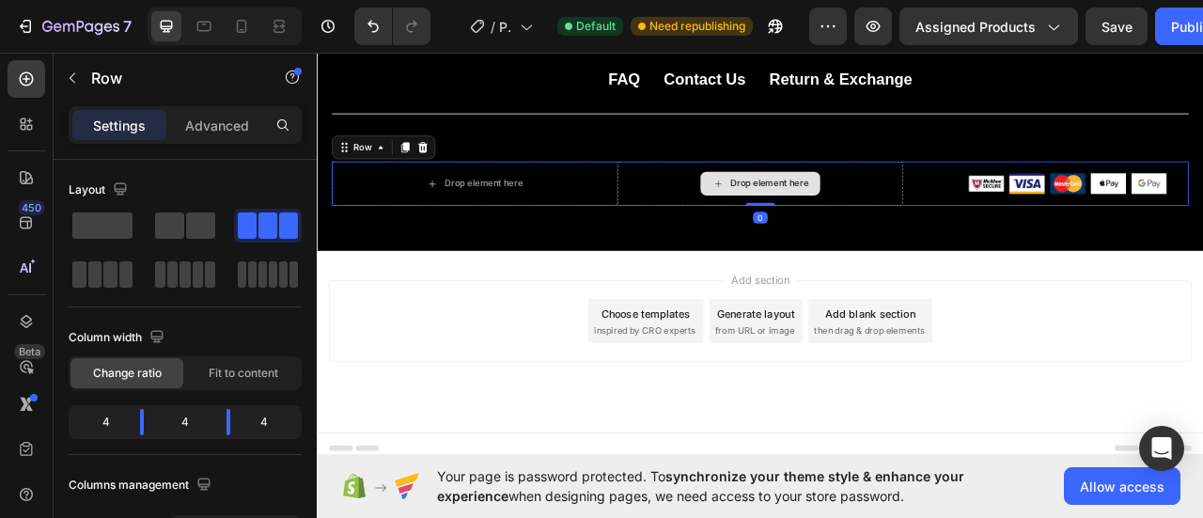
click at [771, 229] on div "Drop element here" at bounding box center [881, 220] width 364 height 56
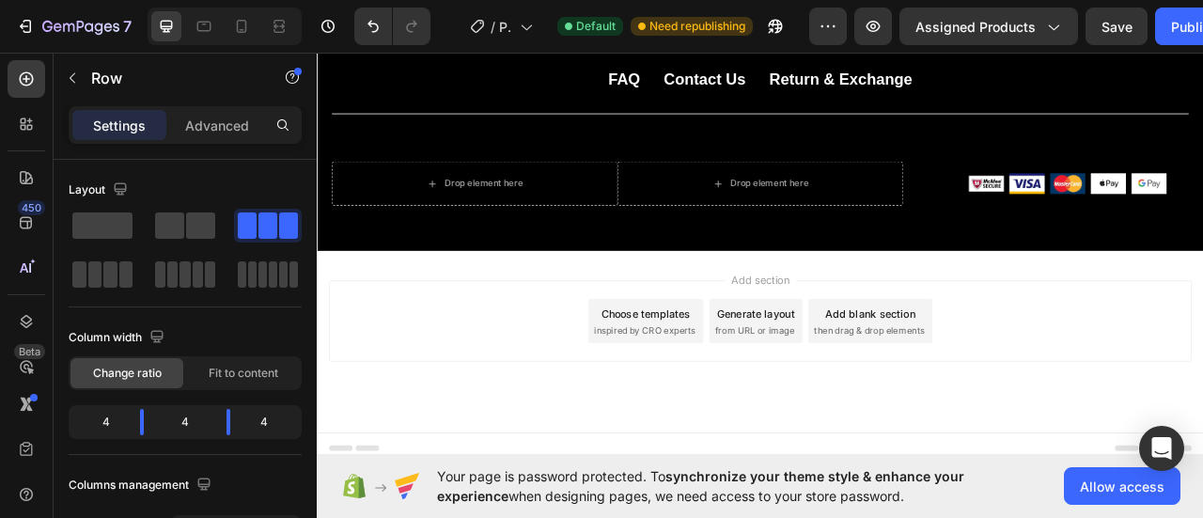
click at [1171, 339] on div "Add section Choose templates inspired by CRO experts Generate layout from URL o…" at bounding box center [880, 420] width 1127 height 231
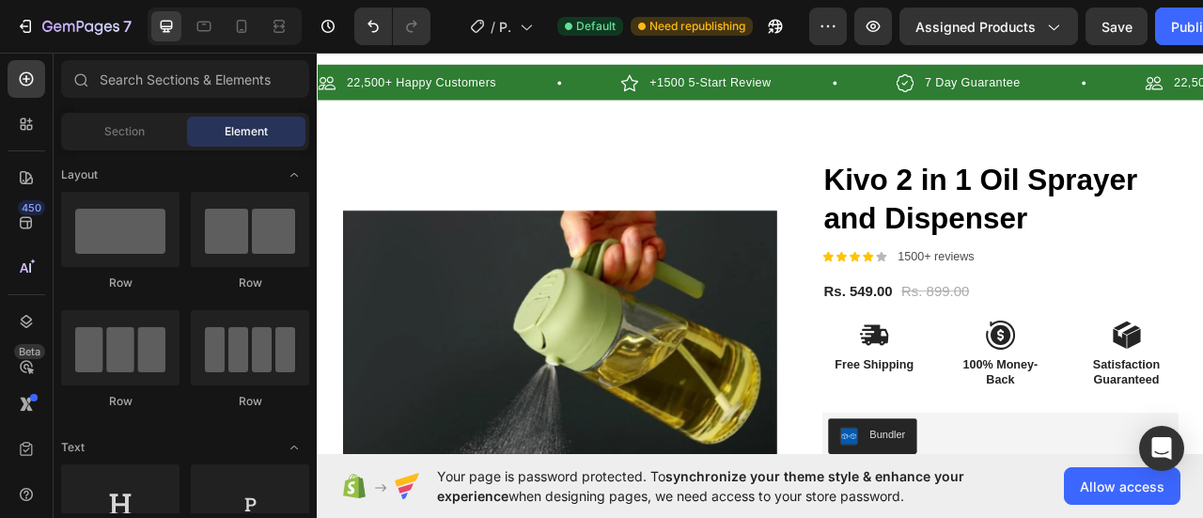
scroll to position [0, 0]
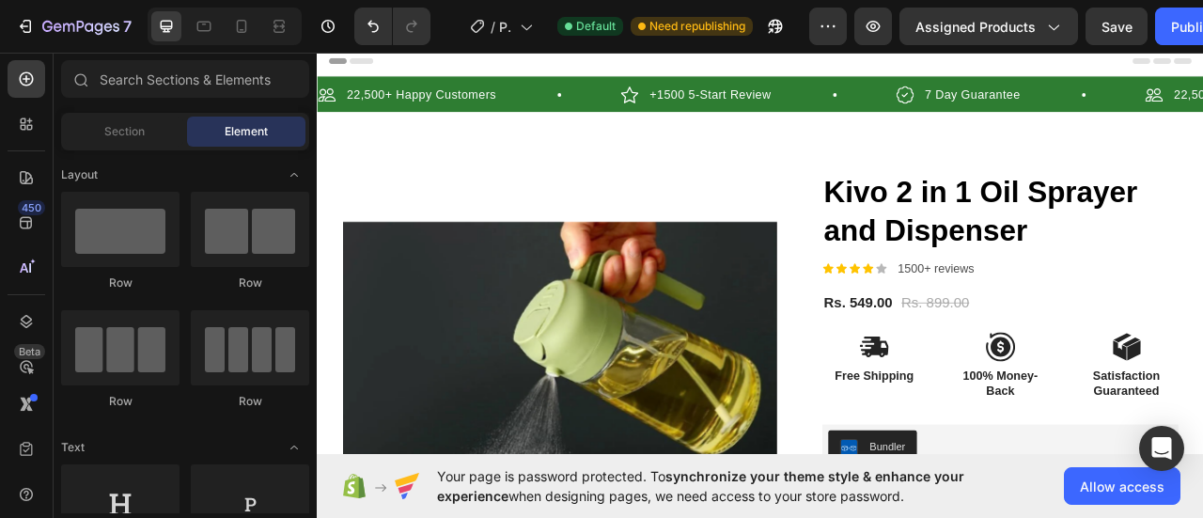
click at [1072, 70] on div "Header" at bounding box center [880, 64] width 1097 height 38
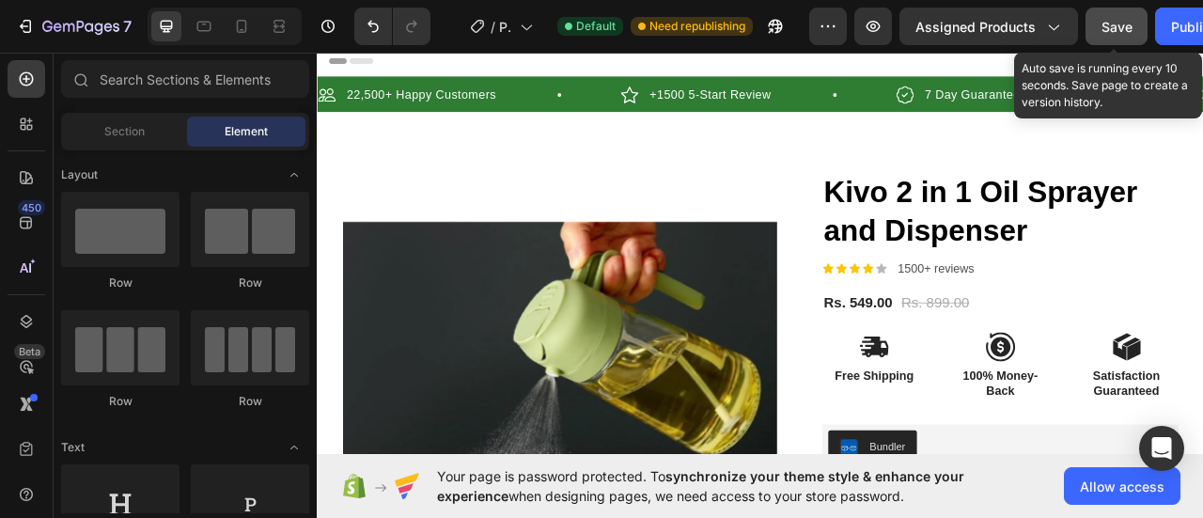
click at [1112, 30] on span "Save" at bounding box center [1116, 27] width 31 height 16
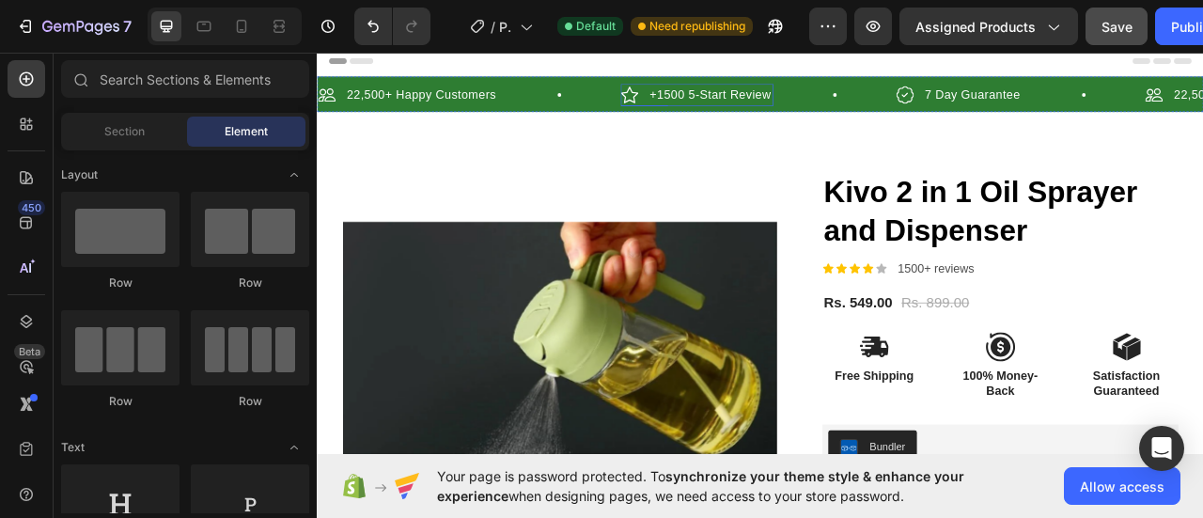
click at [800, 103] on p "+1500 5-Start Review" at bounding box center [816, 107] width 154 height 23
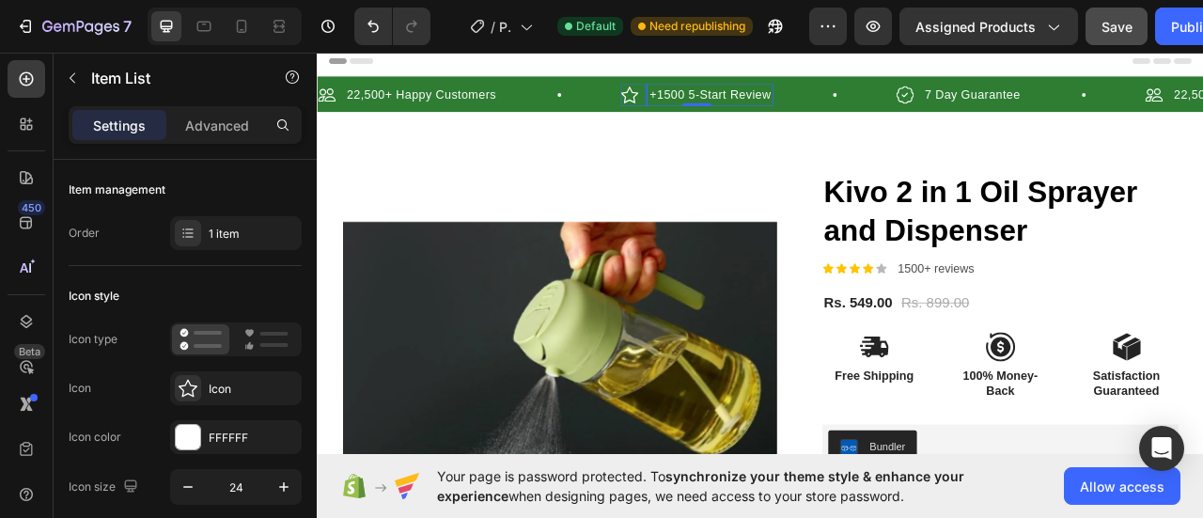
click at [832, 110] on p "+1500 5-Start Review" at bounding box center [816, 107] width 154 height 23
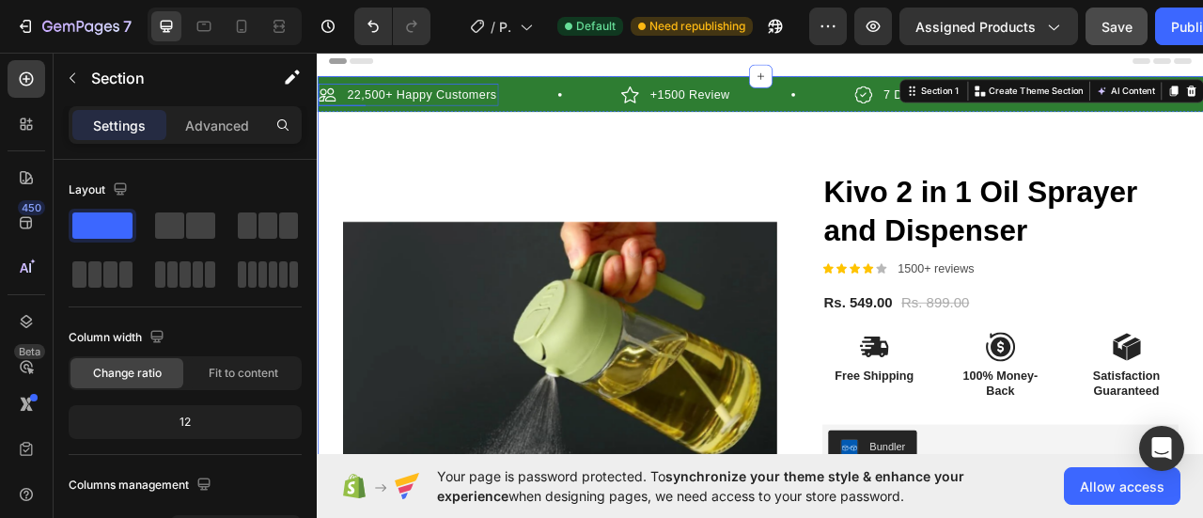
click at [381, 111] on p "22,500+ Happy Customers" at bounding box center [449, 107] width 190 height 23
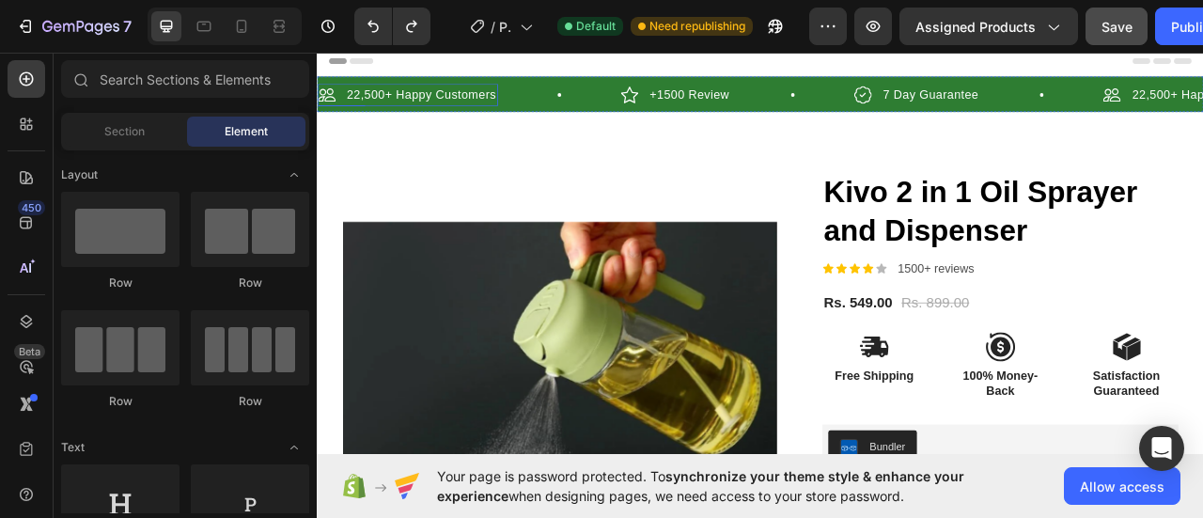
click at [365, 101] on p "22,500+ Happy Customers" at bounding box center [449, 107] width 190 height 23
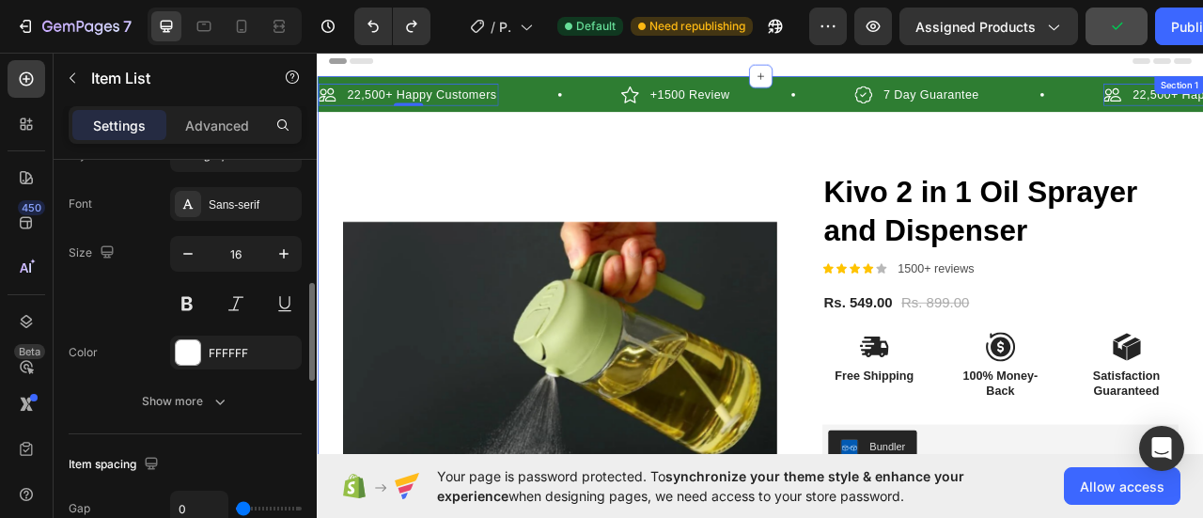
scroll to position [493, 0]
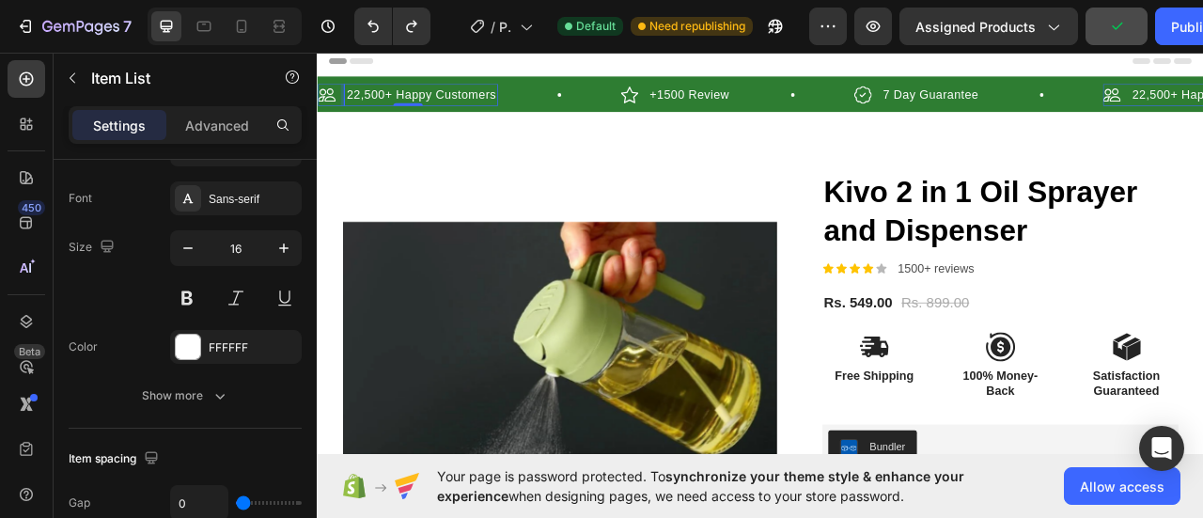
click at [387, 93] on div "22,500+ Happy Customers" at bounding box center [448, 107] width 195 height 28
click at [405, 100] on p "22,500+ Happy Customers" at bounding box center [449, 107] width 190 height 23
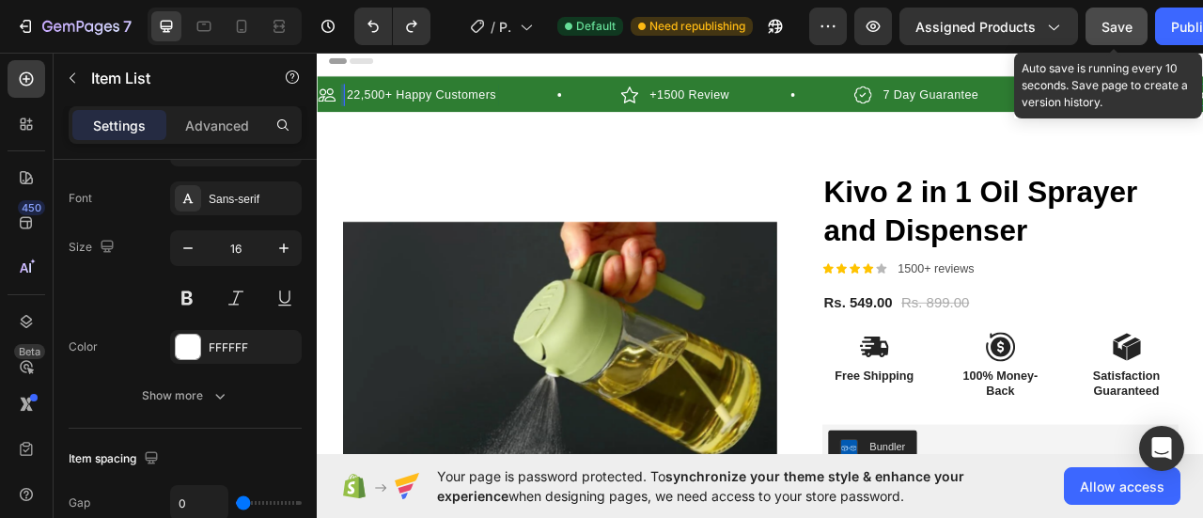
click at [1122, 25] on span "Save" at bounding box center [1116, 27] width 31 height 16
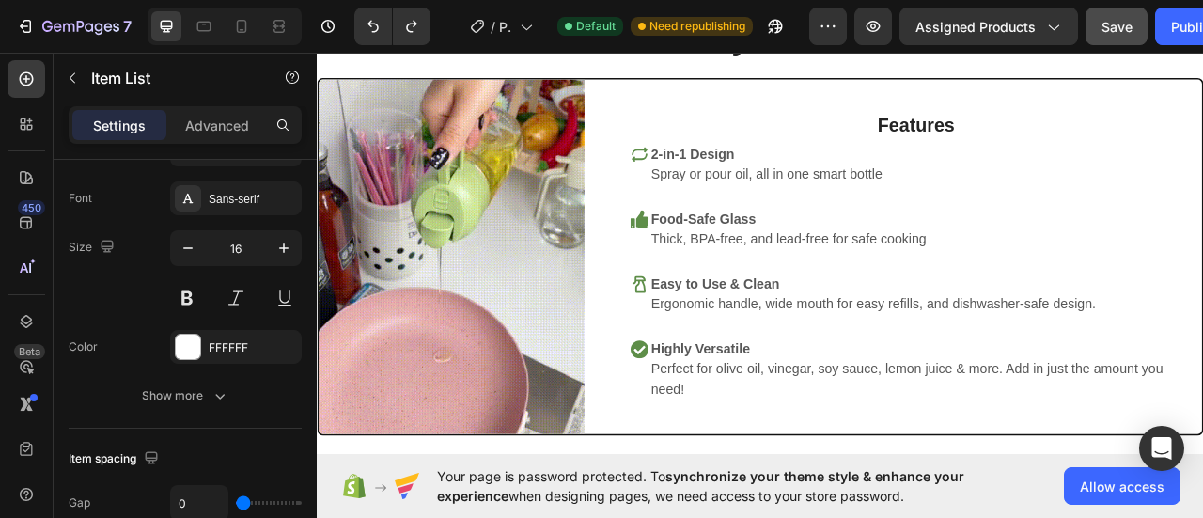
scroll to position [0, 0]
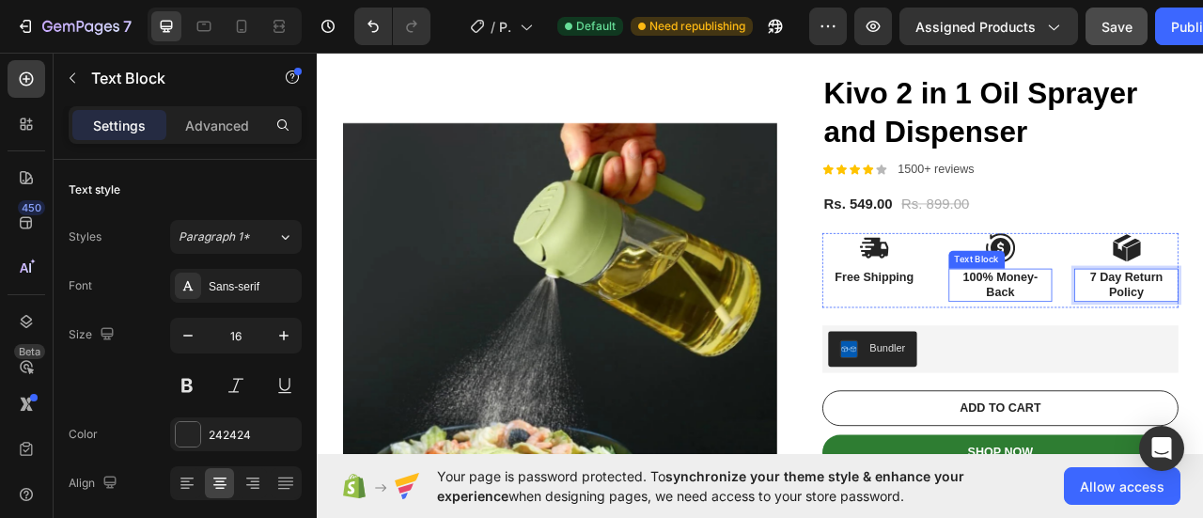
scroll to position [127, 0]
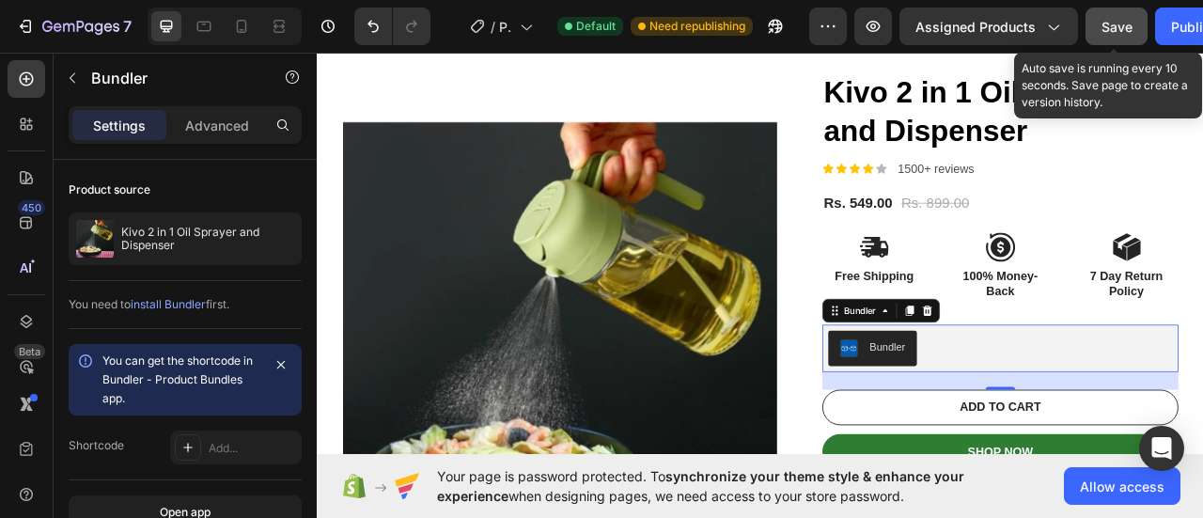
click at [1133, 28] on button "Save" at bounding box center [1116, 27] width 62 height 38
